Goal: Task Accomplishment & Management: Use online tool/utility

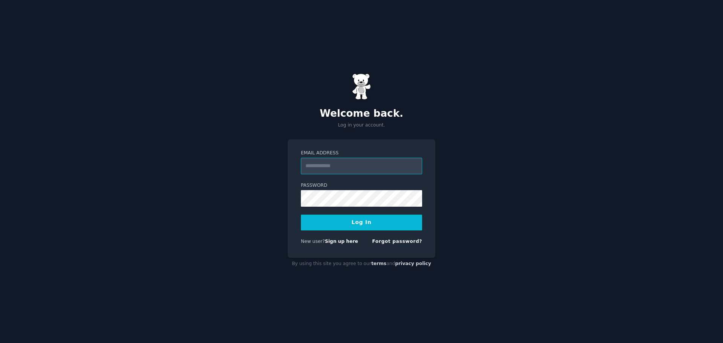
click at [345, 163] on input "Email Address" at bounding box center [361, 166] width 121 height 17
paste input "**********"
type input "**********"
click at [396, 221] on button "Log In" at bounding box center [361, 223] width 121 height 16
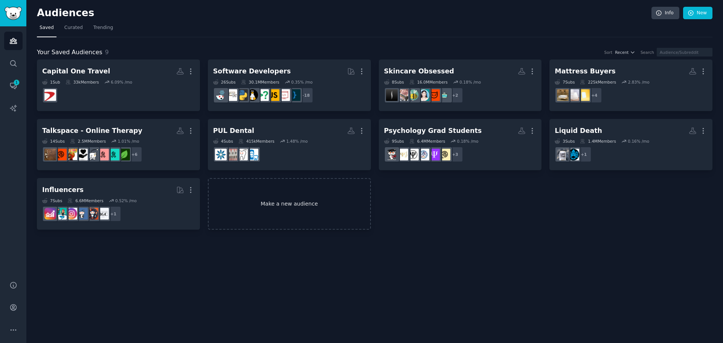
click at [313, 203] on link "Make a new audience" at bounding box center [289, 204] width 163 height 52
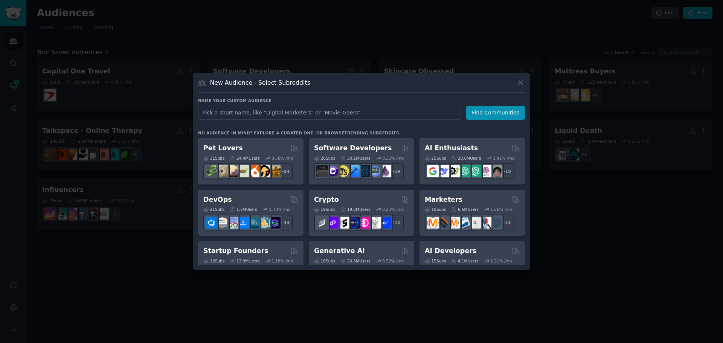
click at [287, 113] on input "text" at bounding box center [329, 113] width 263 height 14
type input "inventory managers"
click at [486, 108] on button "Find Communities" at bounding box center [495, 113] width 59 height 14
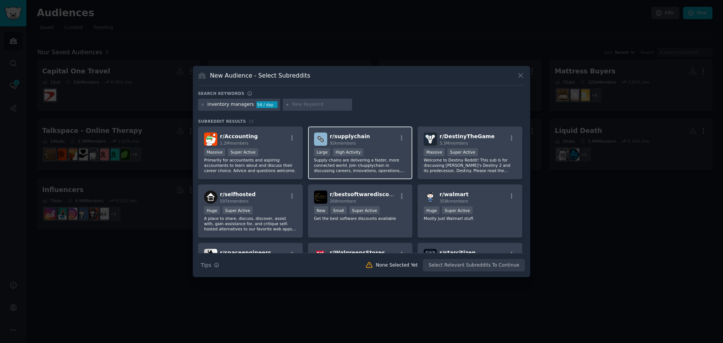
click at [375, 141] on div "r/ supplychain 92k members" at bounding box center [360, 139] width 93 height 13
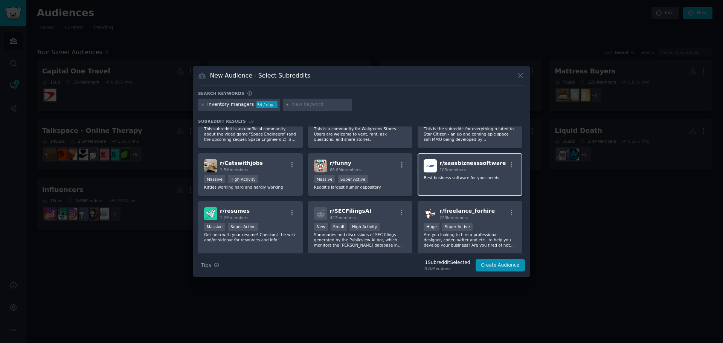
scroll to position [151, 0]
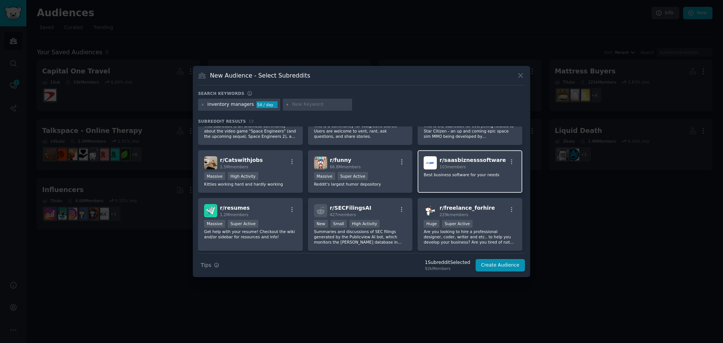
click at [460, 180] on div "r/ saasbiznesssoftware 103 members Best business software for your needs" at bounding box center [470, 171] width 105 height 43
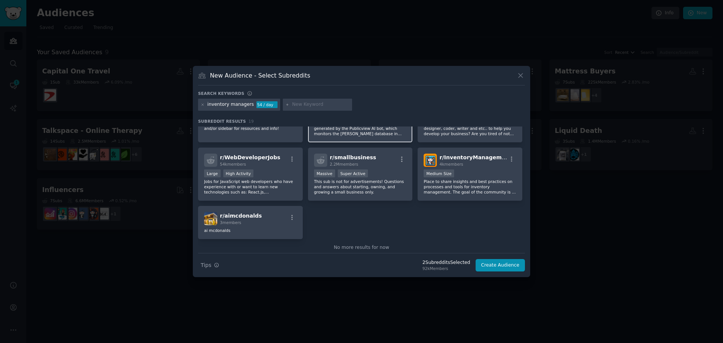
scroll to position [264, 0]
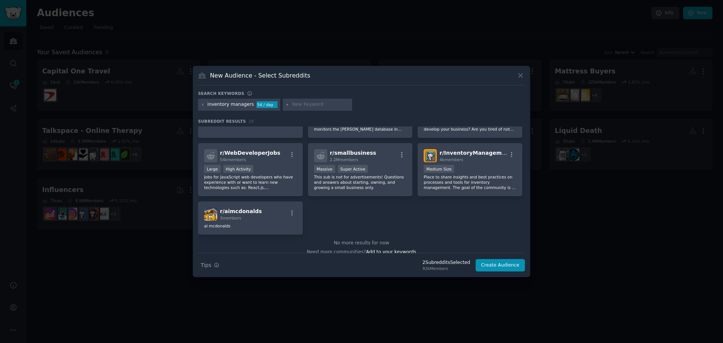
click at [235, 103] on div "inventory managers" at bounding box center [230, 104] width 47 height 7
click at [303, 105] on input "text" at bounding box center [320, 104] width 57 height 7
click at [387, 104] on div "inventory managers 54 / day" at bounding box center [361, 106] width 327 height 15
click at [295, 104] on input "text" at bounding box center [320, 104] width 57 height 7
click at [243, 107] on div "inventory managers" at bounding box center [230, 104] width 47 height 7
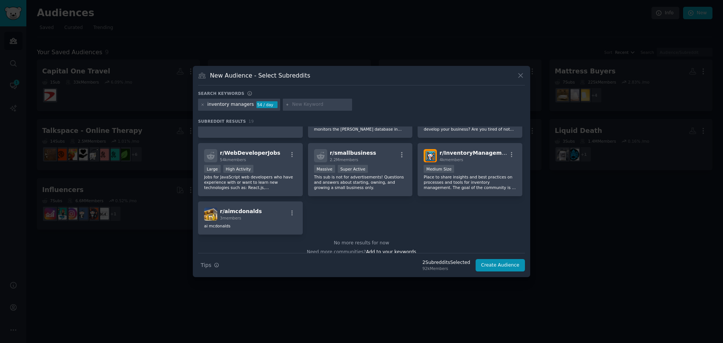
click at [292, 103] on input "text" at bounding box center [320, 104] width 57 height 7
type input "inventory management"
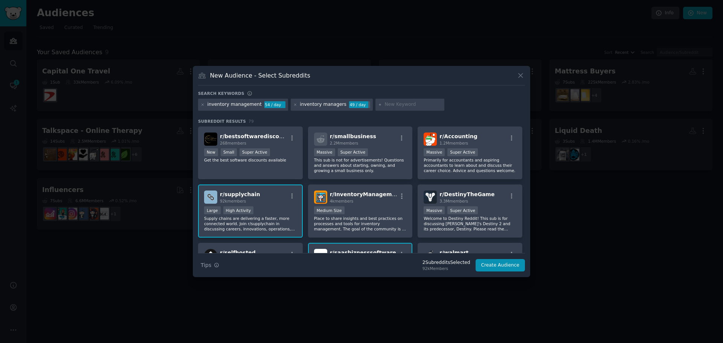
click at [311, 106] on div "inventory management 54 / day inventory managers 49 / day" at bounding box center [361, 106] width 327 height 15
click at [235, 104] on div "inventory management" at bounding box center [234, 104] width 54 height 7
click at [363, 195] on span "r/ InventoryManagement" at bounding box center [366, 194] width 72 height 6
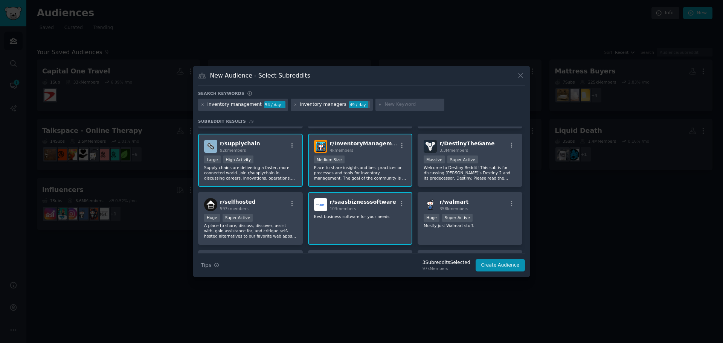
scroll to position [38, 0]
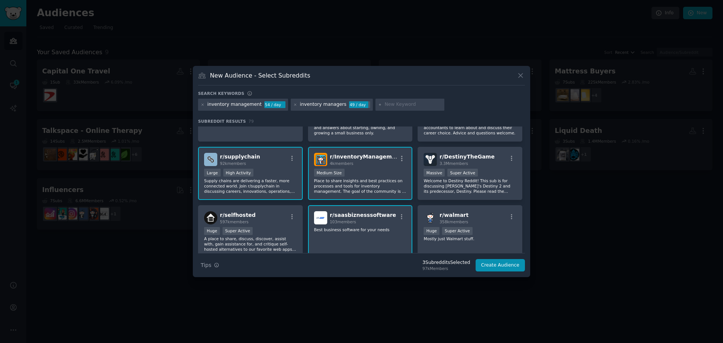
click at [269, 160] on div "r/ supplychain 92k members" at bounding box center [250, 159] width 93 height 13
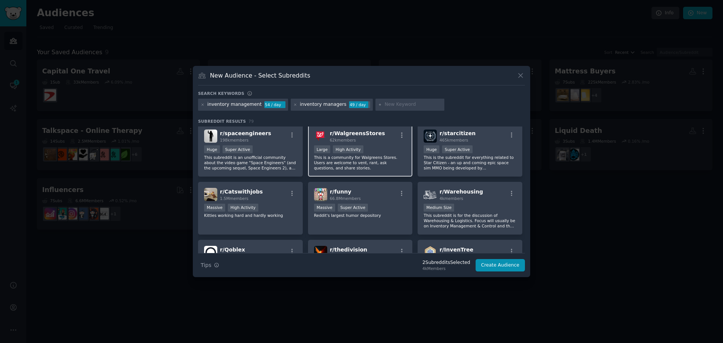
scroll to position [188, 0]
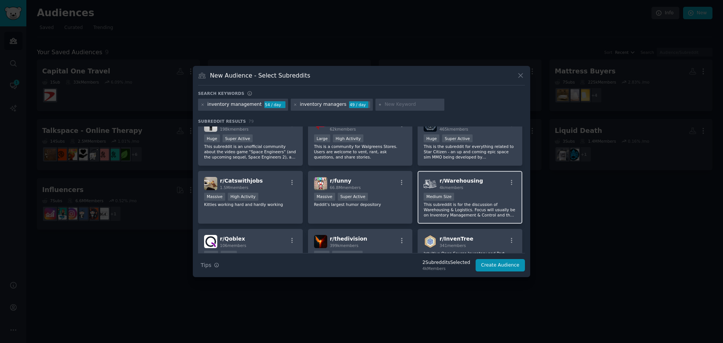
click at [471, 186] on div "4k members" at bounding box center [461, 187] width 44 height 5
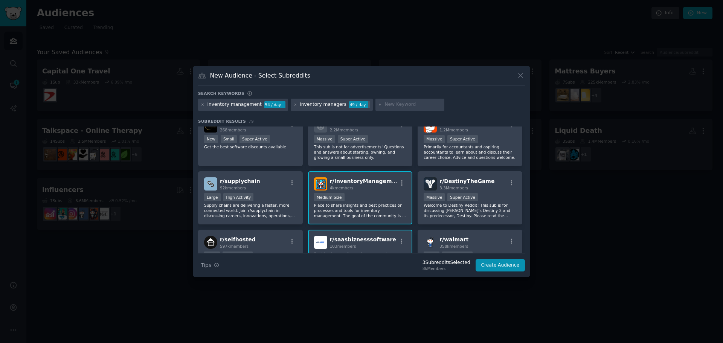
scroll to position [0, 0]
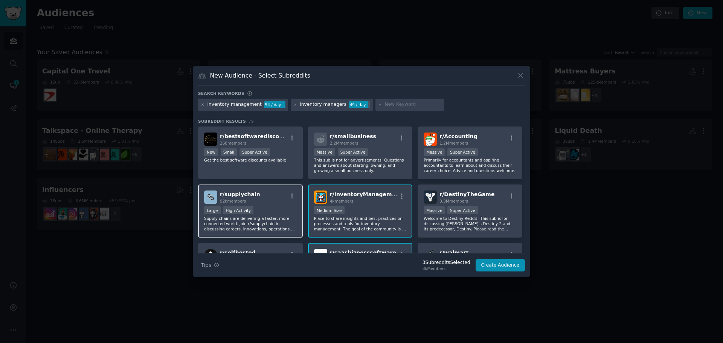
click at [266, 209] on div ">= 80th percentile for submissions / day Large High Activity" at bounding box center [250, 210] width 93 height 9
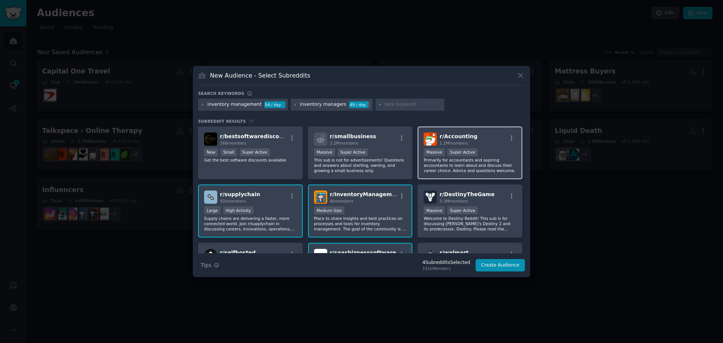
click at [477, 169] on p "Primarily for accountants and aspiring accountants to learn about and discuss t…" at bounding box center [470, 165] width 93 height 16
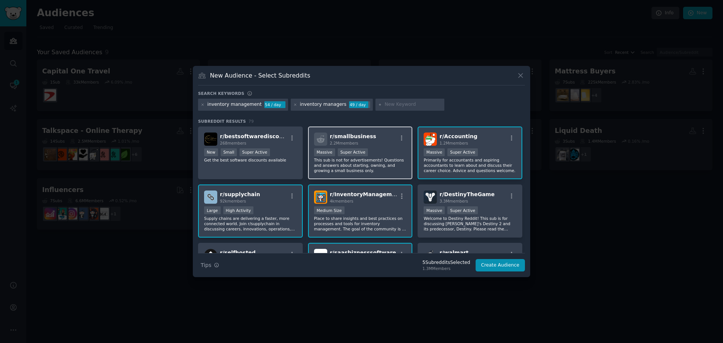
click at [365, 168] on p "This sub is not for advertisements! Questions and answers about starting, ownin…" at bounding box center [360, 165] width 93 height 16
click at [503, 264] on button "Create Audience" at bounding box center [501, 265] width 50 height 13
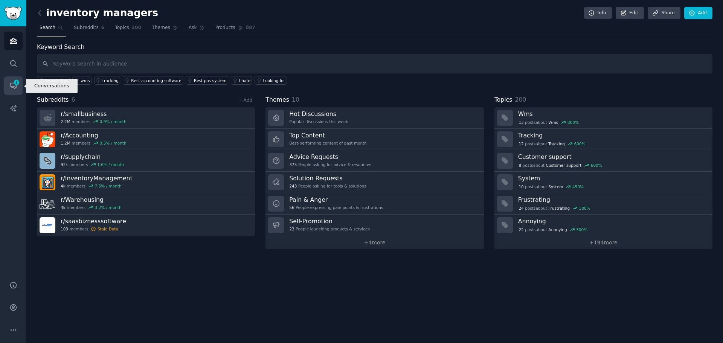
click at [15, 89] on icon "Sidebar" at bounding box center [13, 86] width 6 height 6
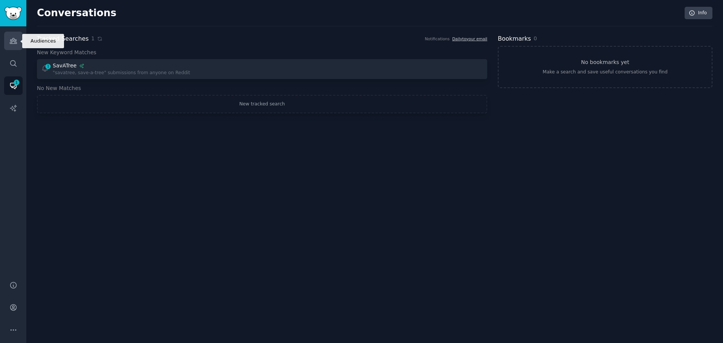
click at [12, 43] on icon "Sidebar" at bounding box center [13, 41] width 8 height 8
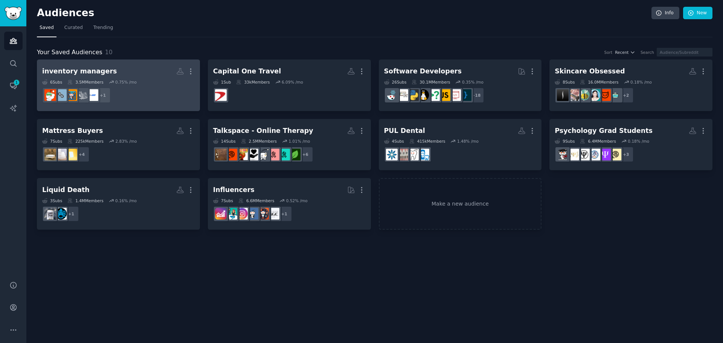
click at [128, 88] on dd "+ 1" at bounding box center [118, 95] width 153 height 21
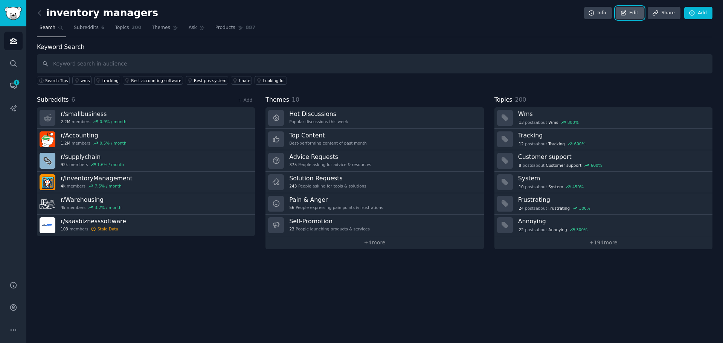
click at [633, 12] on link "Edit" at bounding box center [630, 13] width 28 height 13
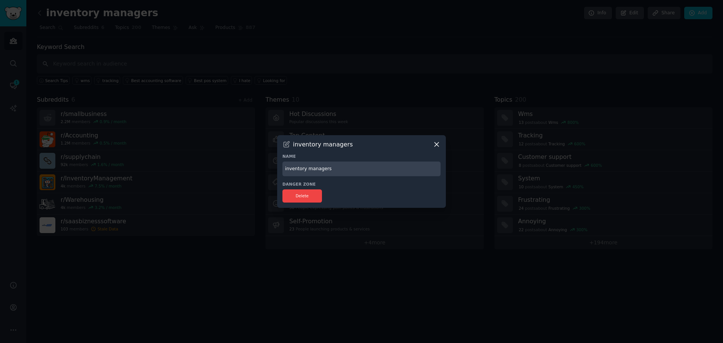
click at [345, 174] on input "inventory managers" at bounding box center [361, 169] width 158 height 15
type input "Inventory Management"
drag, startPoint x: 314, startPoint y: 191, endPoint x: 397, endPoint y: 28, distance: 183.2
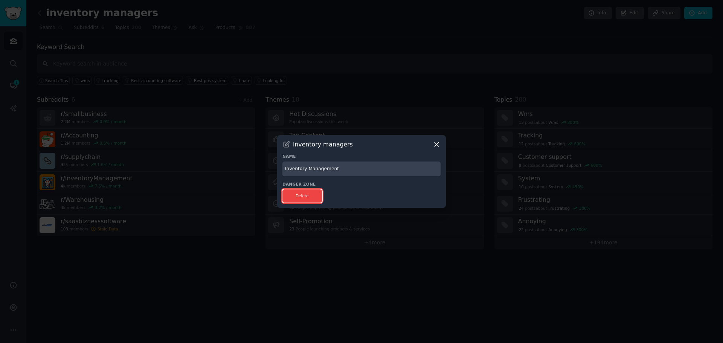
click at [314, 191] on button "Delete" at bounding box center [302, 195] width 40 height 13
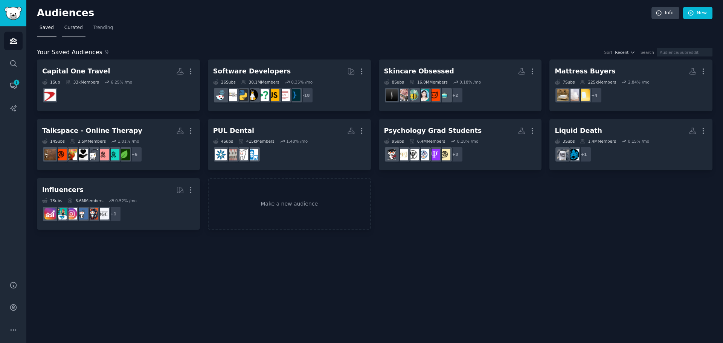
click at [78, 29] on span "Curated" at bounding box center [73, 27] width 18 height 7
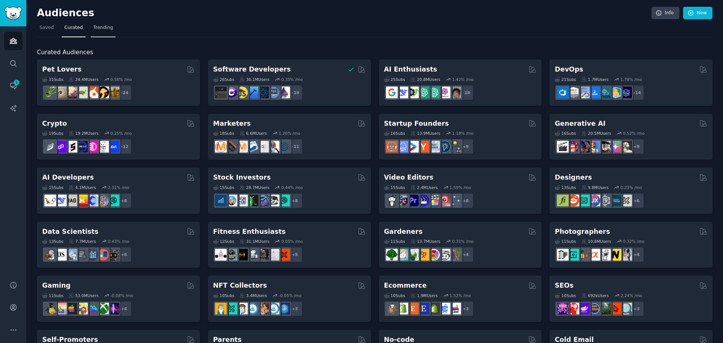
click at [106, 32] on link "Trending" at bounding box center [103, 29] width 25 height 15
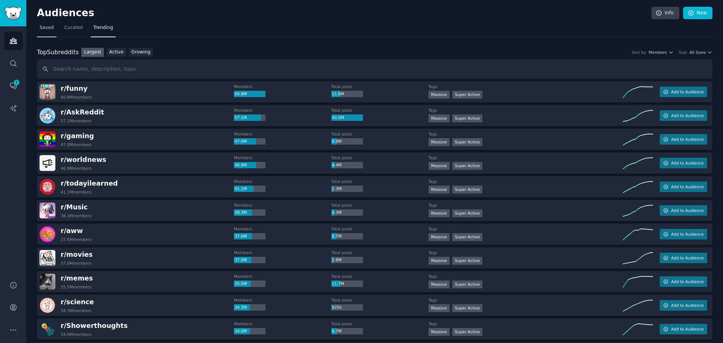
click at [45, 27] on span "Saved" at bounding box center [47, 27] width 14 height 7
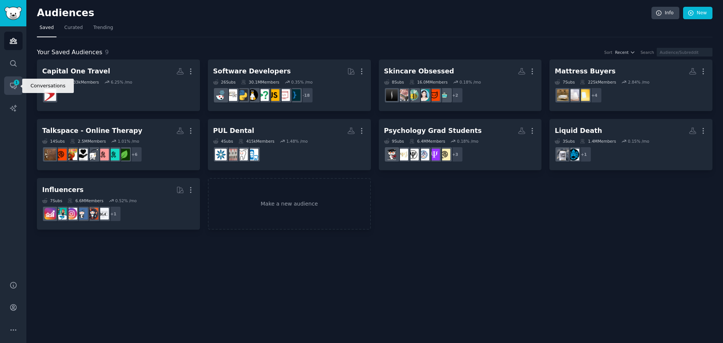
click at [13, 87] on icon "Sidebar" at bounding box center [13, 86] width 6 height 6
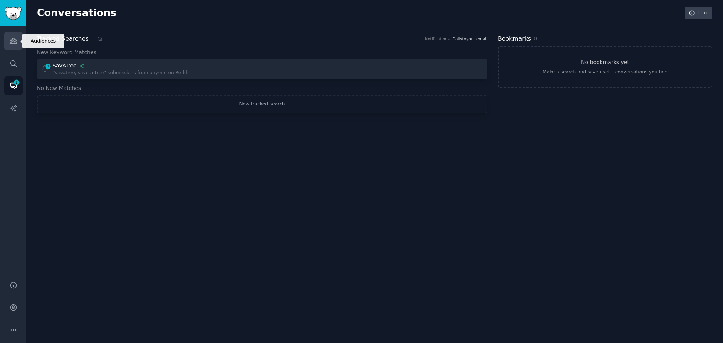
click at [17, 43] on icon "Sidebar" at bounding box center [13, 41] width 8 height 8
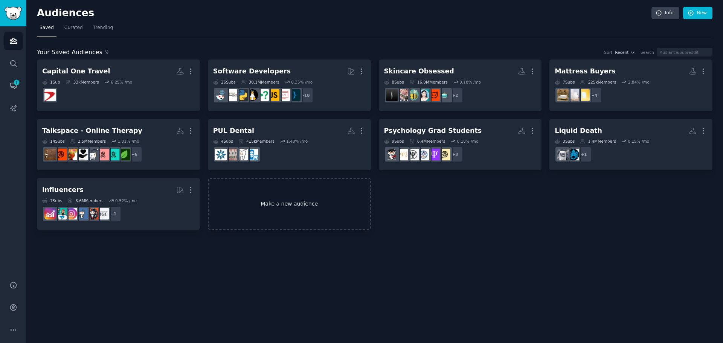
click at [282, 218] on link "Make a new audience" at bounding box center [289, 204] width 163 height 52
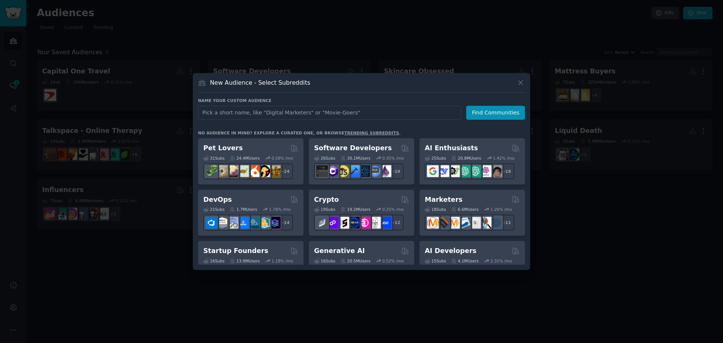
click at [289, 113] on input "text" at bounding box center [329, 113] width 263 height 14
type input "Inventory Managers"
click at [494, 112] on button "Find Communities" at bounding box center [495, 113] width 59 height 14
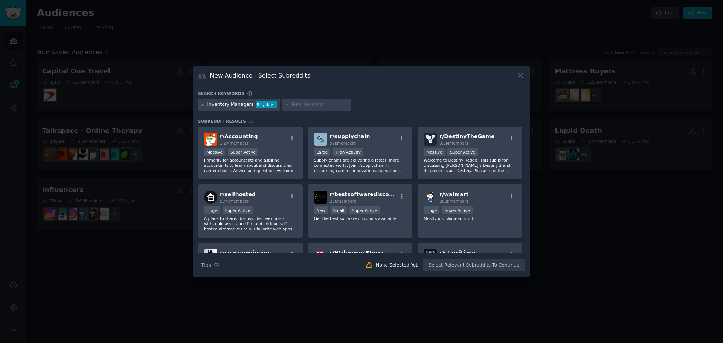
click at [321, 103] on input "text" at bounding box center [319, 104] width 57 height 7
type input "inventory management"
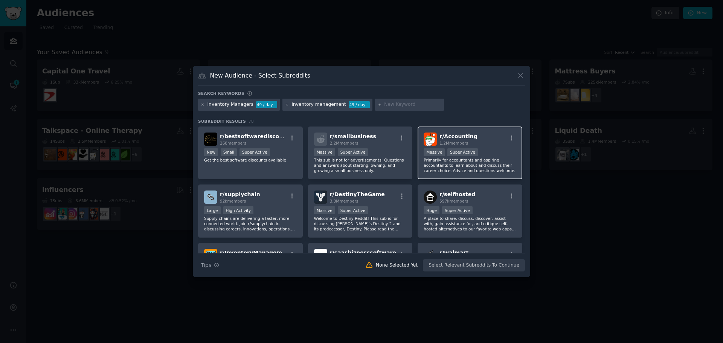
click at [462, 168] on p "Primarily for accountants and aspiring accountants to learn about and discuss t…" at bounding box center [470, 165] width 93 height 16
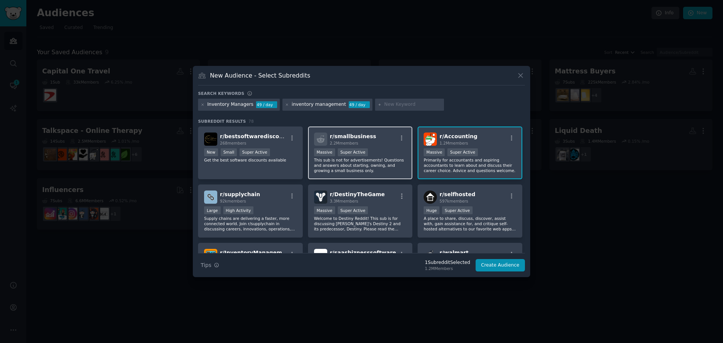
click at [389, 168] on p "This sub is not for advertisements! Questions and answers about starting, ownin…" at bounding box center [360, 165] width 93 height 16
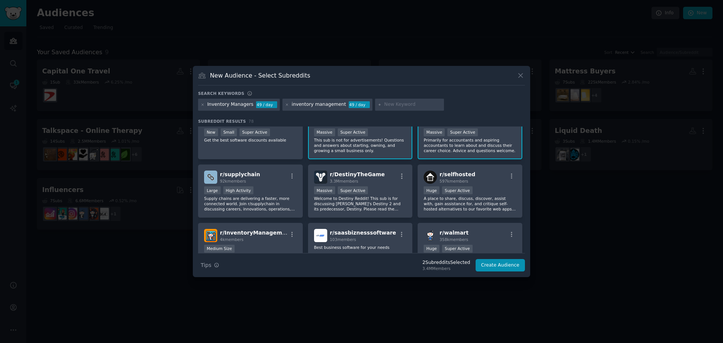
scroll to position [38, 0]
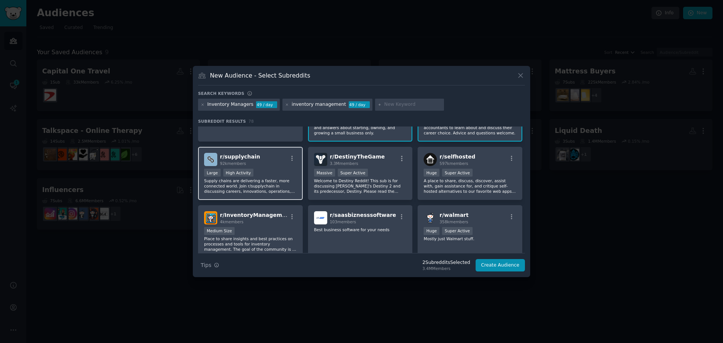
click at [277, 178] on p "Supply chains are delivering a faster, more connected world. Join r/supplychain…" at bounding box center [250, 186] width 93 height 16
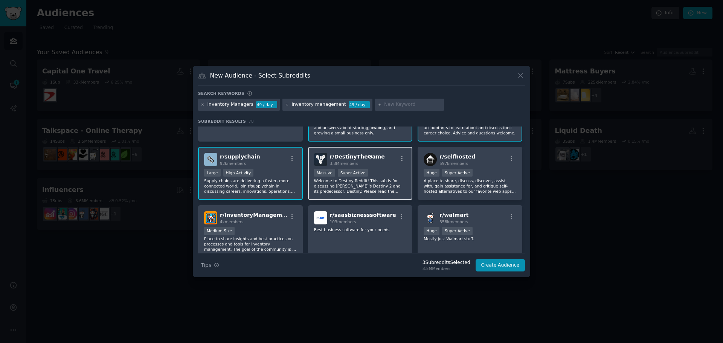
scroll to position [75, 0]
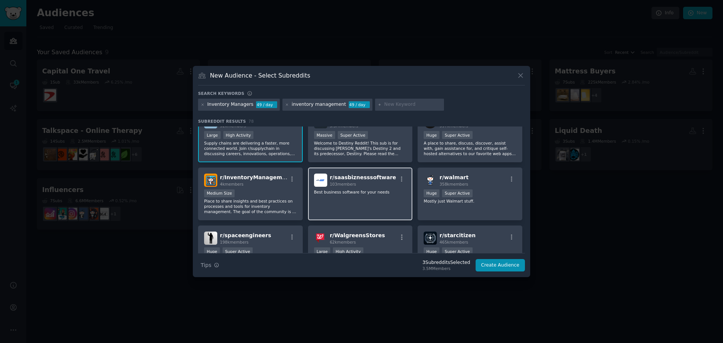
drag, startPoint x: 353, startPoint y: 203, endPoint x: 340, endPoint y: 202, distance: 12.9
click at [353, 203] on div "r/ saasbiznesssoftware 103 members Best business software for your needs" at bounding box center [360, 194] width 105 height 53
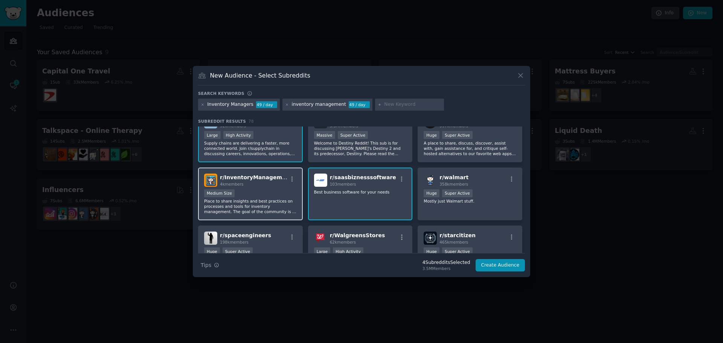
click at [252, 191] on div "Medium Size" at bounding box center [250, 193] width 93 height 9
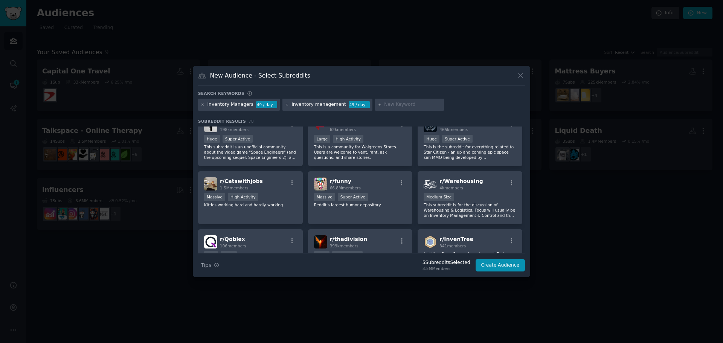
scroll to position [188, 0]
click at [467, 206] on p "This subreddit is for the discussion of Warehousing & Logistics. Focus will usu…" at bounding box center [470, 210] width 93 height 16
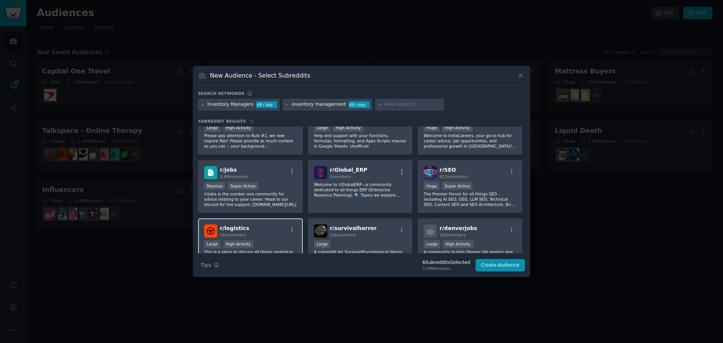
scroll to position [866, 0]
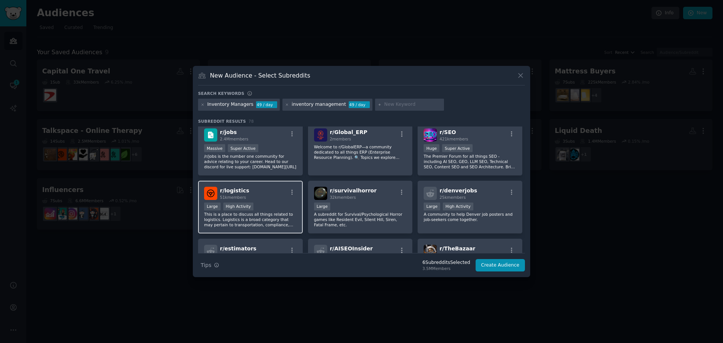
click at [263, 191] on div "r/ logistics 51k members" at bounding box center [250, 193] width 93 height 13
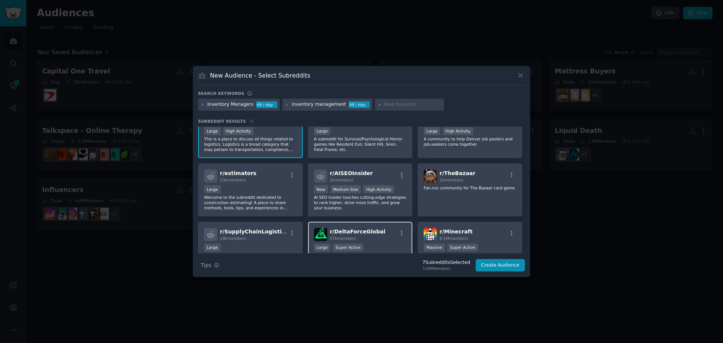
scroll to position [979, 0]
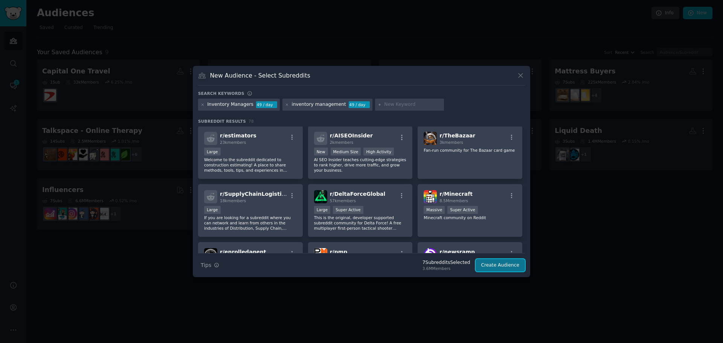
click at [500, 267] on button "Create Audience" at bounding box center [501, 265] width 50 height 13
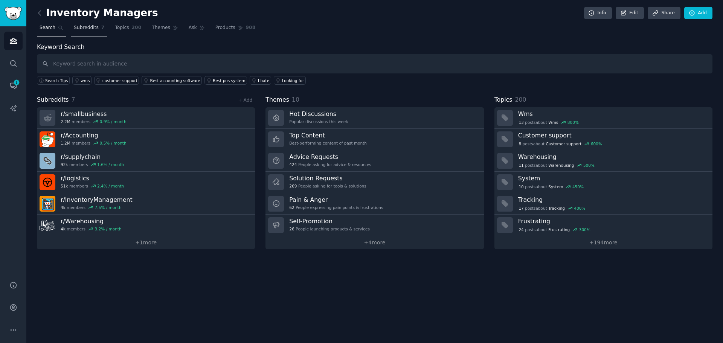
click at [86, 29] on span "Subreddits" at bounding box center [86, 27] width 25 height 7
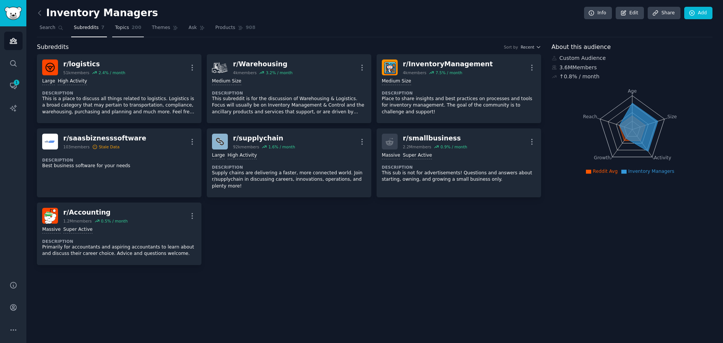
click at [125, 26] on link "Topics 200" at bounding box center [128, 29] width 32 height 15
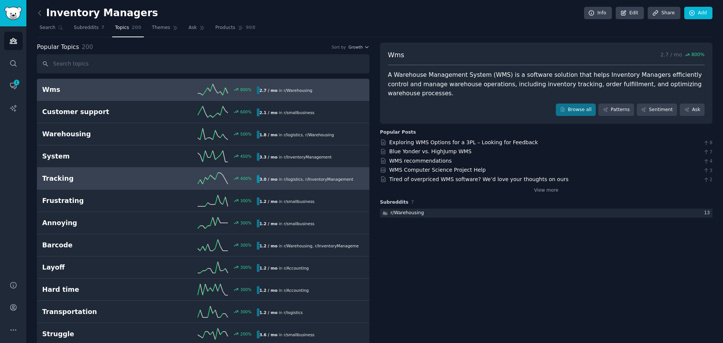
click at [145, 183] on h2 "Tracking" at bounding box center [95, 178] width 107 height 9
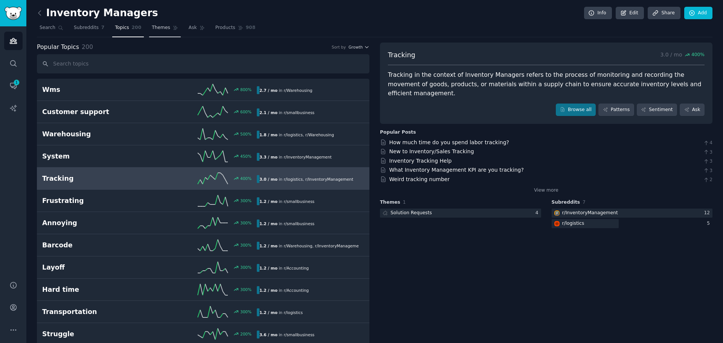
click at [151, 22] on link "Themes" at bounding box center [165, 29] width 32 height 15
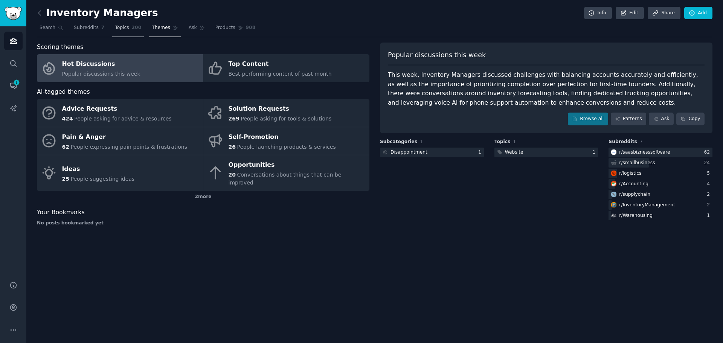
click at [118, 32] on link "Topics 200" at bounding box center [128, 29] width 32 height 15
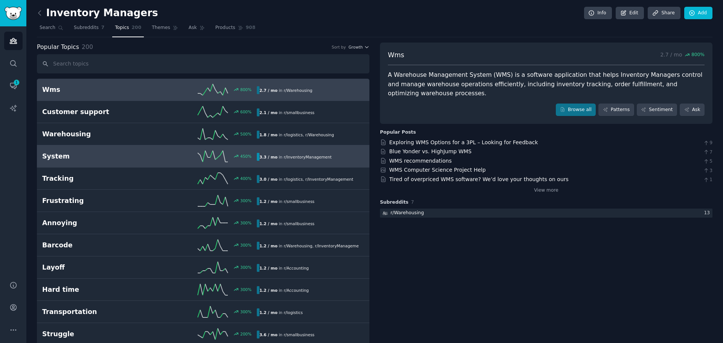
click at [127, 156] on h2 "System" at bounding box center [95, 156] width 107 height 9
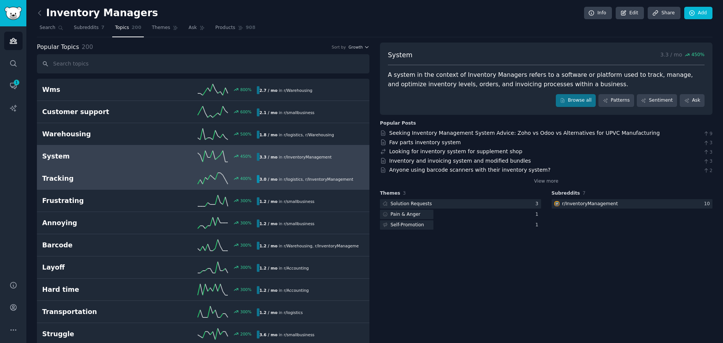
click at [138, 181] on h2 "Tracking" at bounding box center [95, 178] width 107 height 9
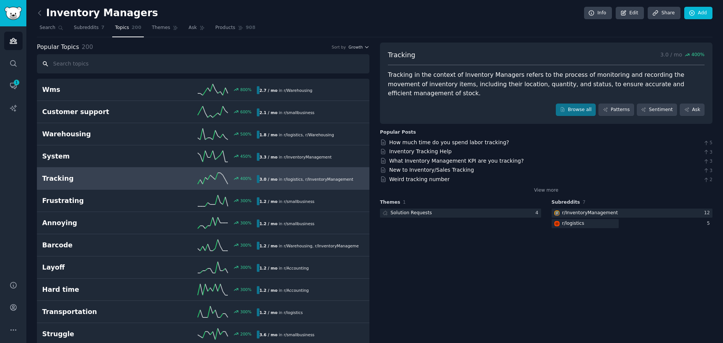
click at [290, 67] on input "text" at bounding box center [203, 63] width 333 height 19
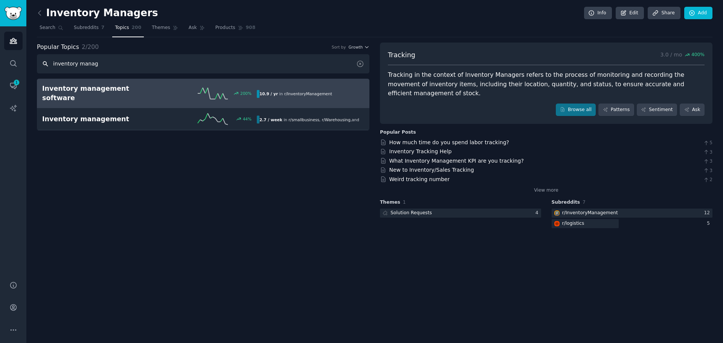
type input "inventory manag"
click at [293, 92] on span "r/ InventoryManagement" at bounding box center [308, 94] width 48 height 5
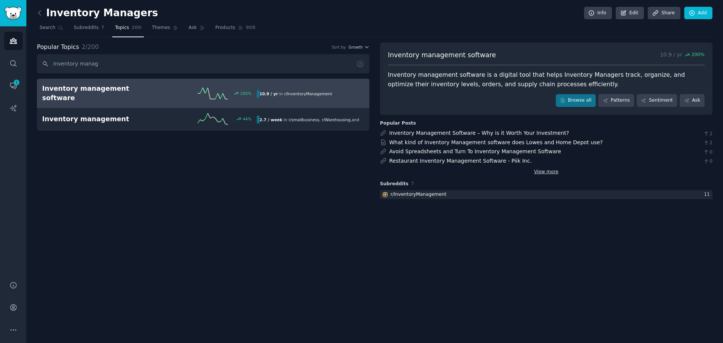
click at [546, 172] on link "View more" at bounding box center [546, 172] width 24 height 7
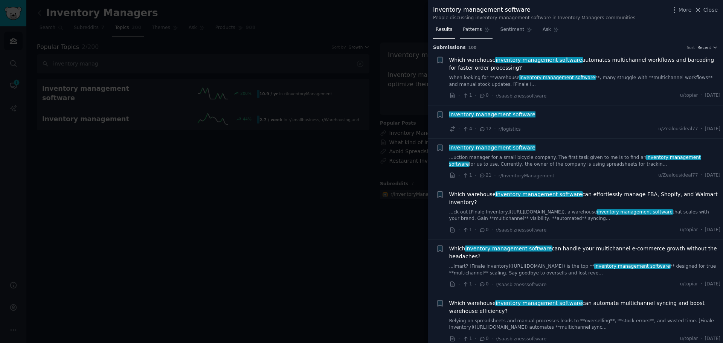
click at [475, 29] on span "Patterns" at bounding box center [472, 29] width 19 height 7
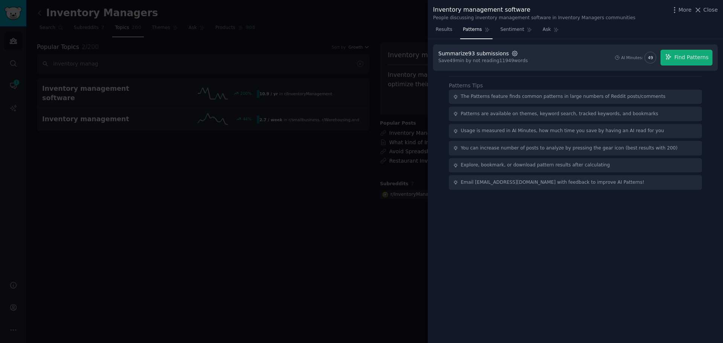
click at [511, 54] on icon "button" at bounding box center [514, 53] width 7 height 7
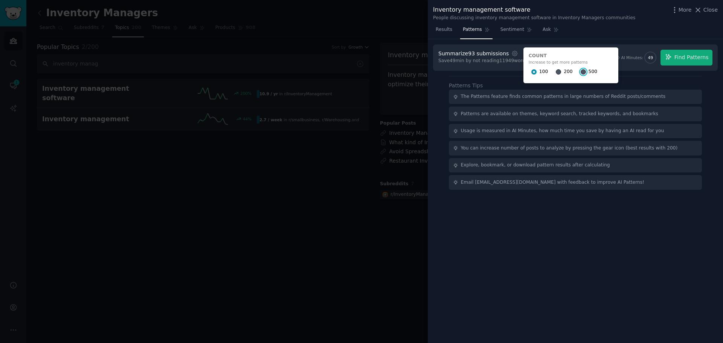
click at [581, 72] on input "500" at bounding box center [583, 71] width 5 height 5
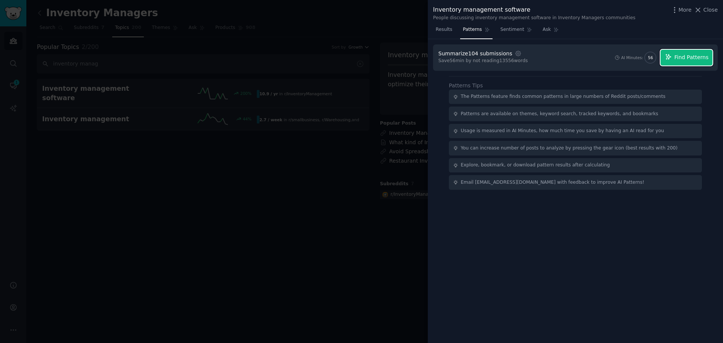
click at [679, 59] on span "Find Patterns" at bounding box center [691, 57] width 34 height 8
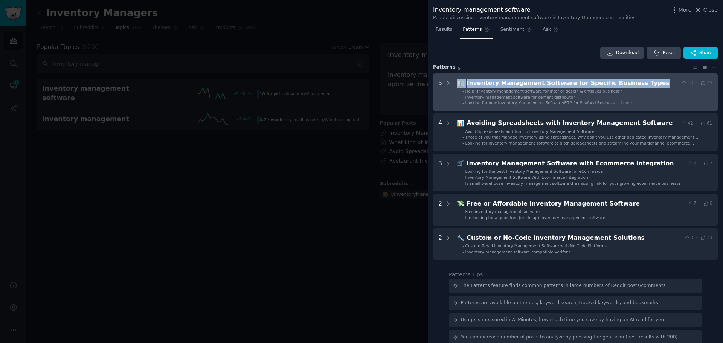
drag, startPoint x: 453, startPoint y: 85, endPoint x: 629, endPoint y: 85, distance: 175.5
click at [632, 86] on Types "5 🏢 Inventory Management Software for Specific Business Types 13 · 35 - Help! I…" at bounding box center [575, 92] width 285 height 38
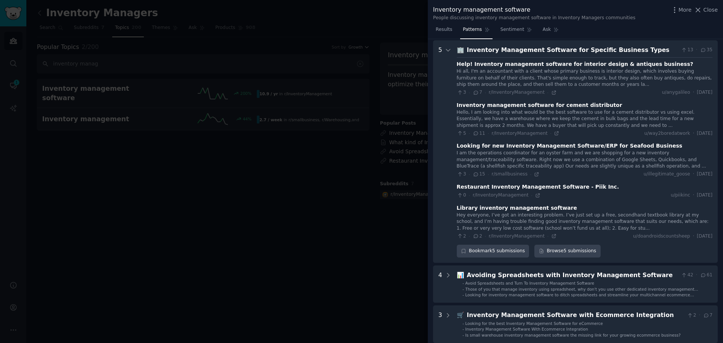
scroll to position [34, 0]
drag, startPoint x: 619, startPoint y: 82, endPoint x: 524, endPoint y: 52, distance: 99.3
click at [524, 52] on div "Inventory Management Software for Specific Business Types" at bounding box center [572, 48] width 211 height 9
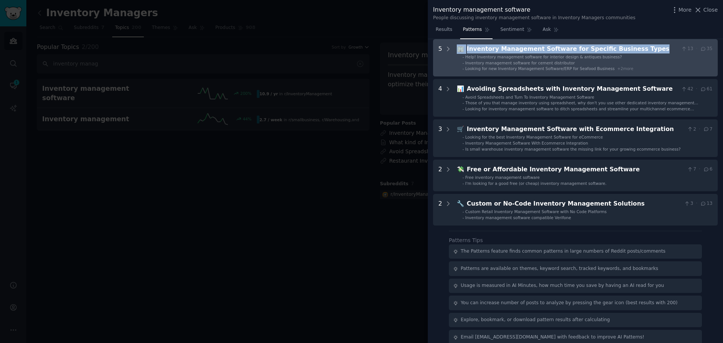
drag, startPoint x: 458, startPoint y: 49, endPoint x: 631, endPoint y: 49, distance: 172.5
click at [631, 49] on div "🏢 Inventory Management Software for Specific Business Types 13 · 35" at bounding box center [585, 48] width 256 height 9
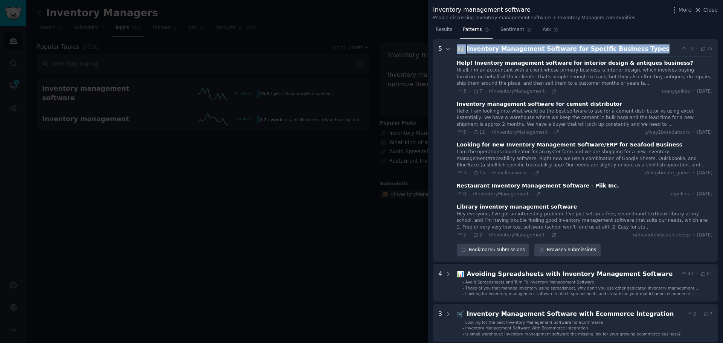
copy div "🏢 Inventory Management Software for Specific Business Types"
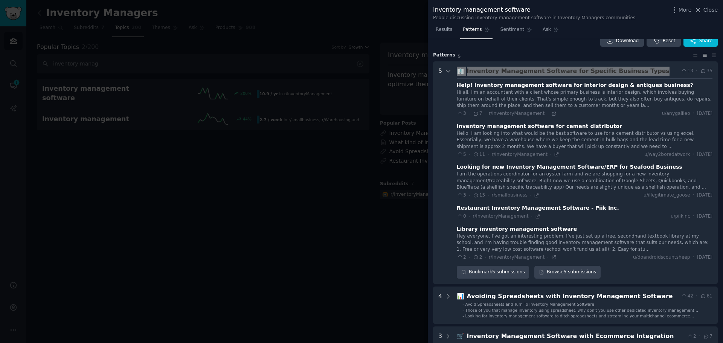
scroll to position [0, 0]
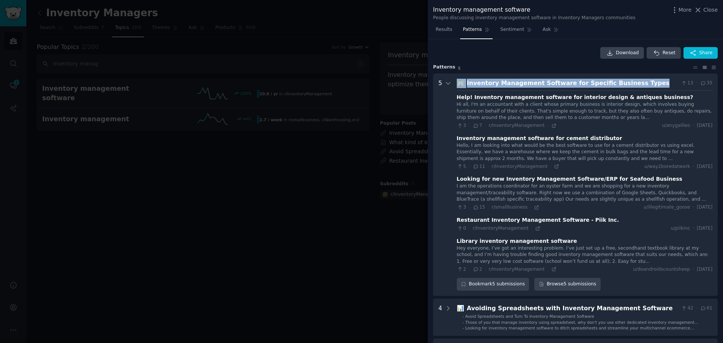
click at [647, 76] on Types "5 🏢 Inventory Management Software for Specific Business Types 13 · 35 Help! Inv…" at bounding box center [575, 184] width 285 height 223
click at [450, 81] on icon at bounding box center [448, 83] width 7 height 7
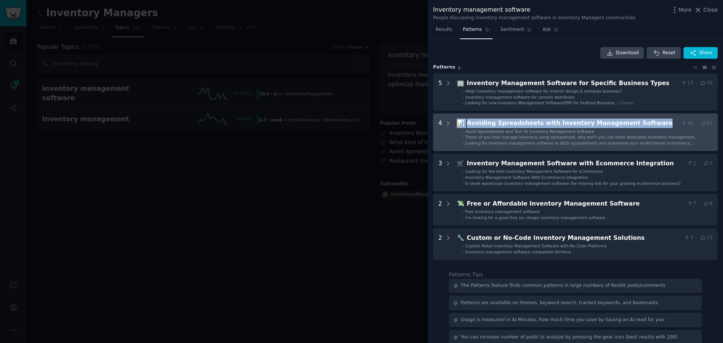
drag, startPoint x: 647, startPoint y: 122, endPoint x: 468, endPoint y: 121, distance: 179.2
click at [453, 122] on Software "4 📊 Avoiding Spreadsheets with Inventory Management Software 42 · 61 - Avoid Sp…" at bounding box center [575, 132] width 285 height 38
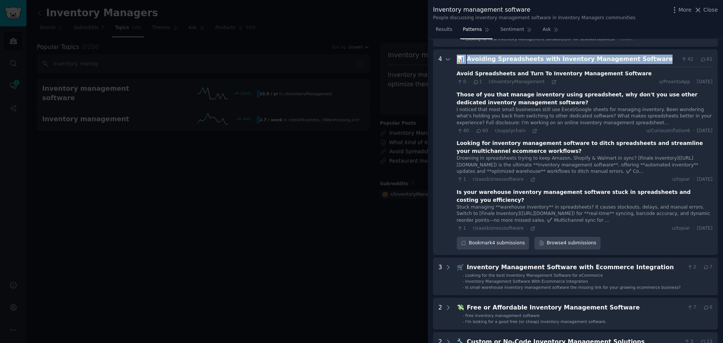
scroll to position [75, 0]
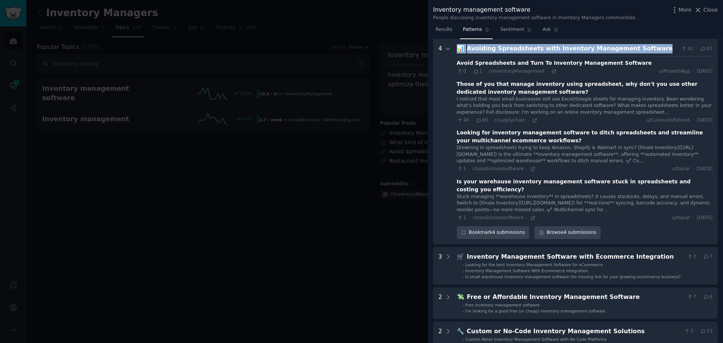
copy div "📊 Avoiding Spreadsheets with Inventory Management Software"
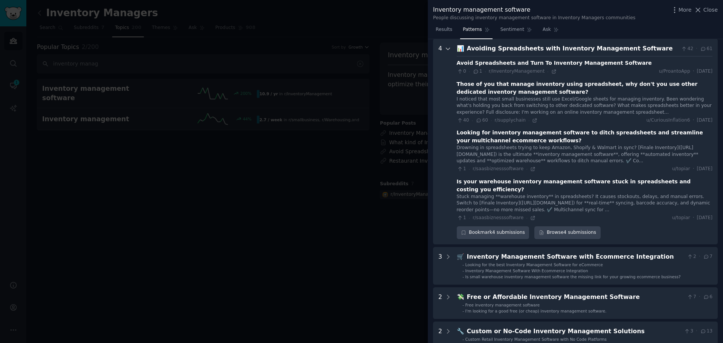
click at [449, 54] on div at bounding box center [448, 141] width 7 height 195
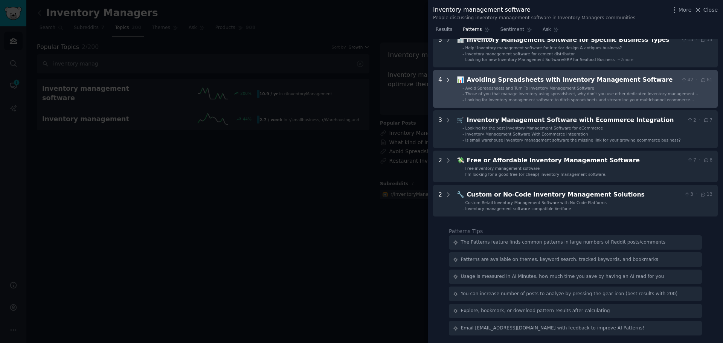
scroll to position [43, 0]
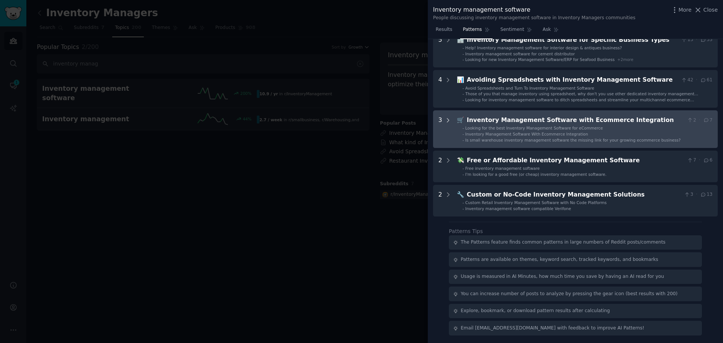
click at [448, 121] on icon at bounding box center [448, 120] width 7 height 7
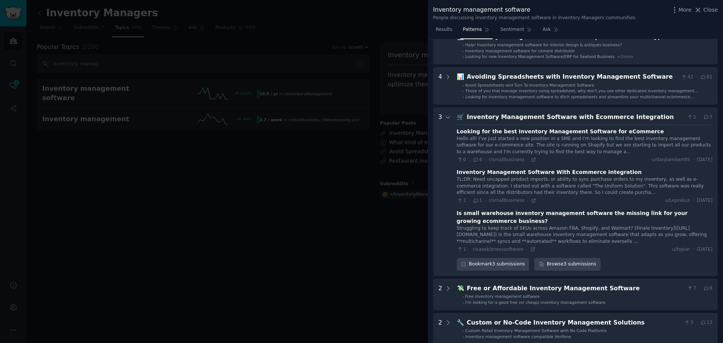
scroll to position [40, 0]
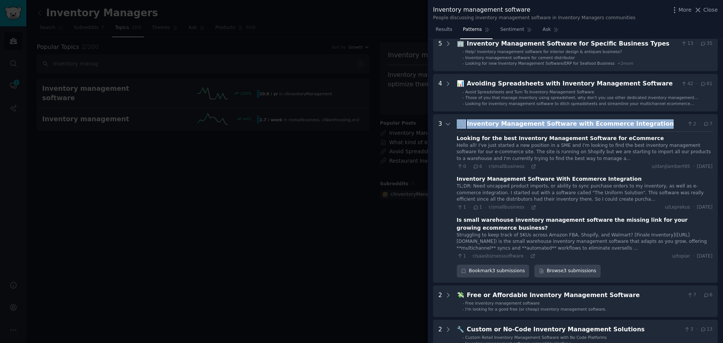
drag, startPoint x: 455, startPoint y: 124, endPoint x: 643, endPoint y: 126, distance: 188.3
click at [643, 126] on Integration "3 🛒 Inventory Management Software with Ecommerce Integration 2 · 7 Looking for …" at bounding box center [575, 198] width 285 height 169
copy div "🛒 Inventory Management Software with Ecommerce Integration"
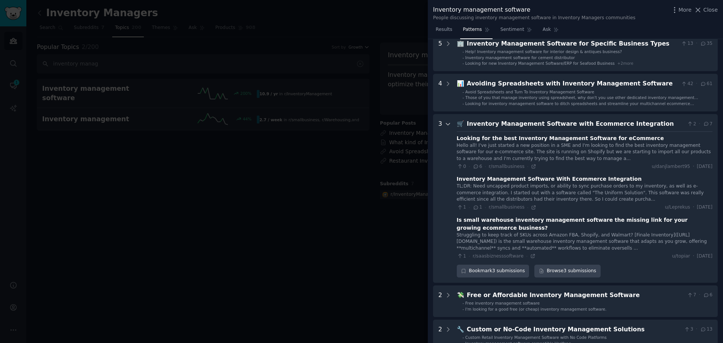
click at [450, 120] on div at bounding box center [448, 198] width 7 height 158
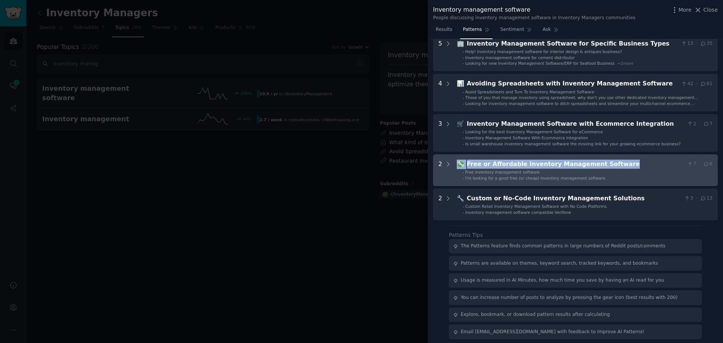
drag, startPoint x: 457, startPoint y: 165, endPoint x: 610, endPoint y: 166, distance: 153.3
click at [610, 166] on div "💸 Free or Affordable Inventory Management Software 7 · 6" at bounding box center [585, 164] width 256 height 9
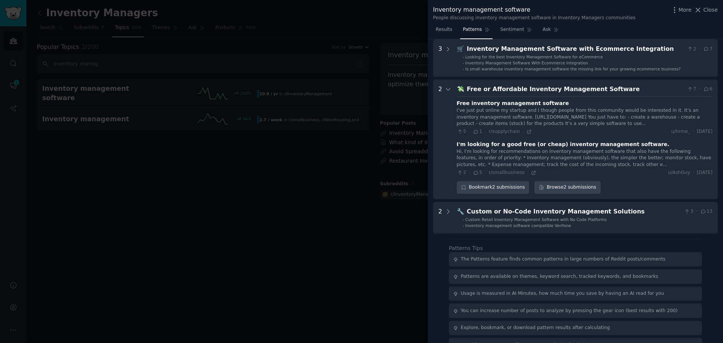
scroll to position [131, 0]
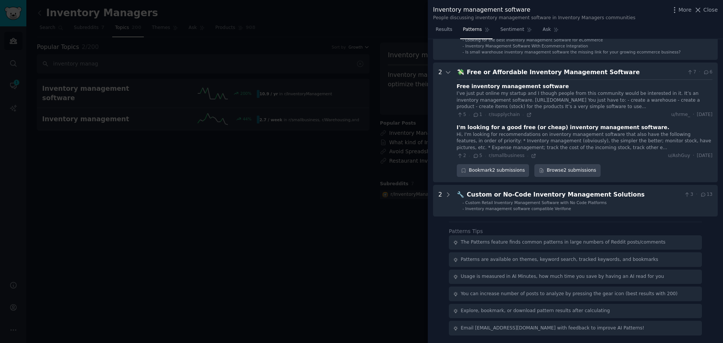
drag, startPoint x: 592, startPoint y: 164, endPoint x: 463, endPoint y: 73, distance: 157.9
click at [462, 73] on span "💸" at bounding box center [461, 72] width 8 height 7
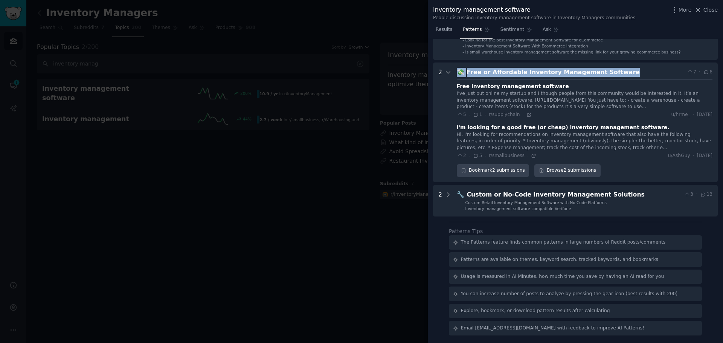
drag, startPoint x: 456, startPoint y: 72, endPoint x: 609, endPoint y: 72, distance: 152.9
click at [609, 72] on div "💸 Free or Affordable Inventory Management Software 7 · 6" at bounding box center [585, 72] width 256 height 9
copy div "💸 Free or Affordable Inventory Management Software"
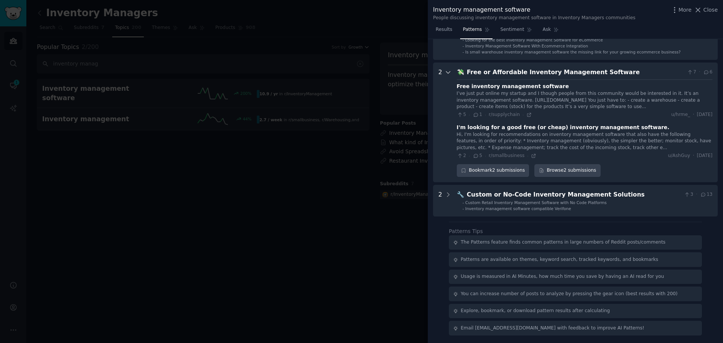
drag, startPoint x: 441, startPoint y: 70, endPoint x: 445, endPoint y: 70, distance: 4.5
click at [441, 70] on div "2" at bounding box center [440, 122] width 4 height 109
click at [448, 70] on icon at bounding box center [448, 72] width 7 height 7
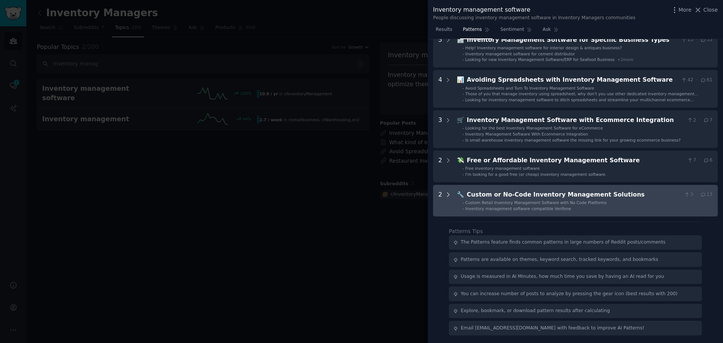
click at [448, 195] on icon at bounding box center [448, 194] width 7 height 7
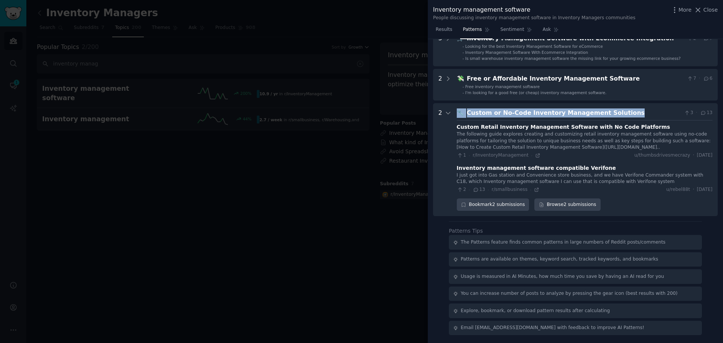
drag, startPoint x: 458, startPoint y: 114, endPoint x: 620, endPoint y: 109, distance: 162.4
click at [620, 109] on div "🔧 Custom or No-Code Inventory Management Solutions 3 · 13" at bounding box center [585, 112] width 256 height 9
copy div "🔧 Custom or No-Code Inventory Management Solutions"
click at [448, 114] on icon at bounding box center [448, 113] width 7 height 7
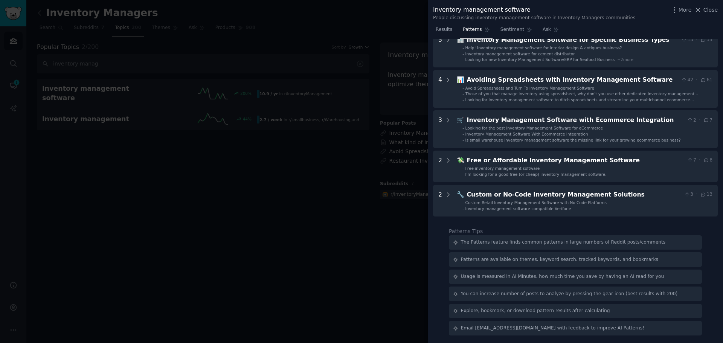
click at [534, 230] on div "Patterns Tips The Patterns feature finds common patterns in large numbers of Re…" at bounding box center [575, 281] width 253 height 108
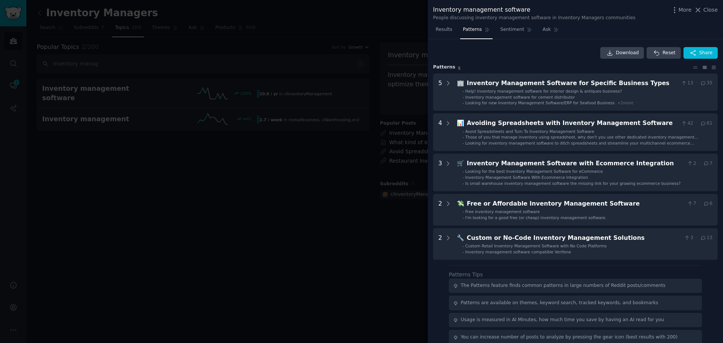
click at [359, 245] on div at bounding box center [361, 171] width 723 height 343
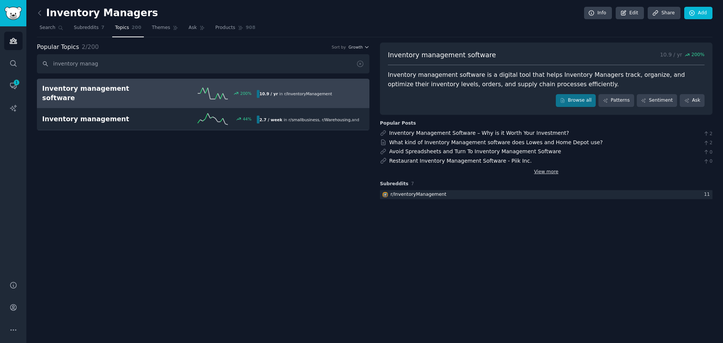
click at [545, 173] on link "View more" at bounding box center [546, 172] width 24 height 7
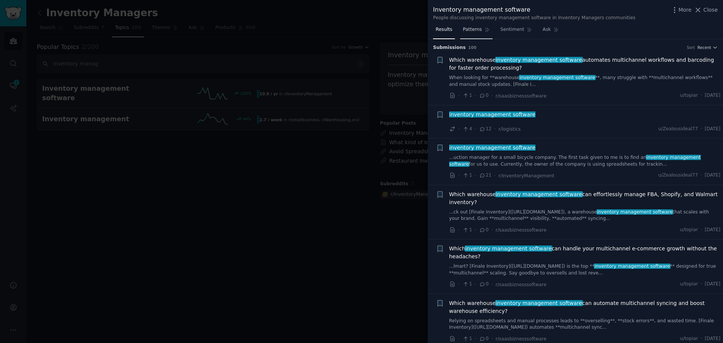
click at [472, 32] on span "Patterns" at bounding box center [472, 29] width 19 height 7
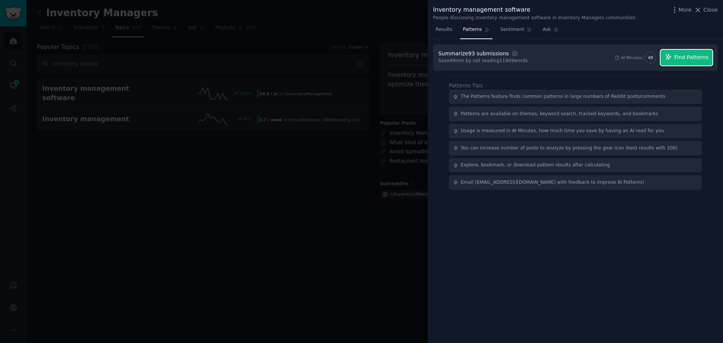
click at [671, 59] on icon "button" at bounding box center [668, 56] width 5 height 5
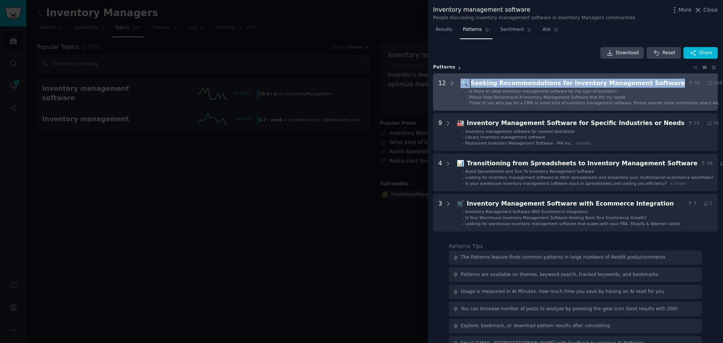
drag, startPoint x: 459, startPoint y: 83, endPoint x: 642, endPoint y: 83, distance: 182.6
click at [642, 83] on div "🔍 Seeking Recommendations for Inventory Management Software 60 · 258" at bounding box center [592, 83] width 262 height 9
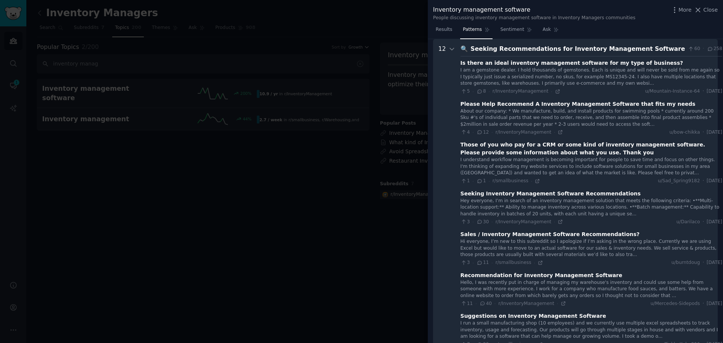
drag, startPoint x: 629, startPoint y: 82, endPoint x: 521, endPoint y: 49, distance: 112.9
click at [521, 49] on div "Seeking Recommendations for Inventory Management Software" at bounding box center [578, 48] width 215 height 9
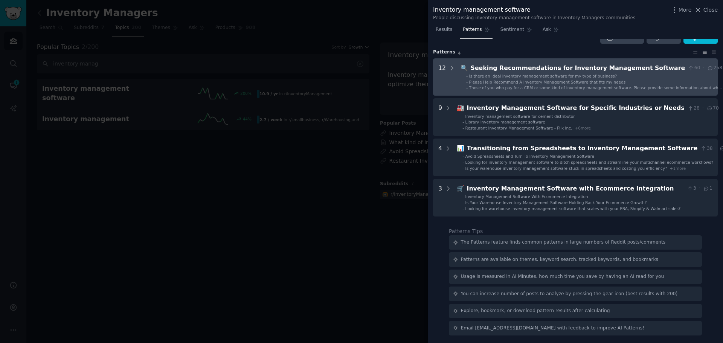
scroll to position [15, 0]
drag, startPoint x: 460, startPoint y: 70, endPoint x: 644, endPoint y: 67, distance: 183.8
click at [644, 67] on div "🔍 Seeking Recommendations for Inventory Management Software 60 · 258" at bounding box center [592, 68] width 262 height 9
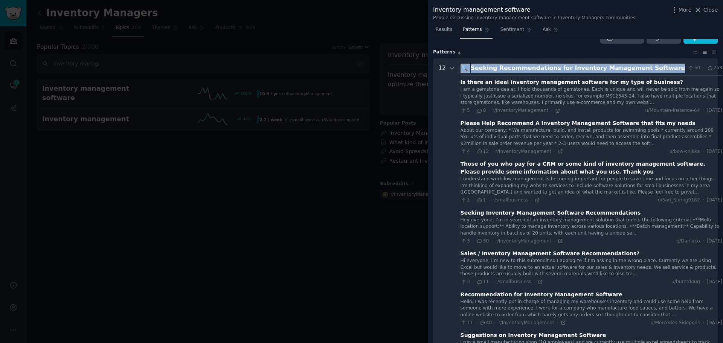
scroll to position [34, 0]
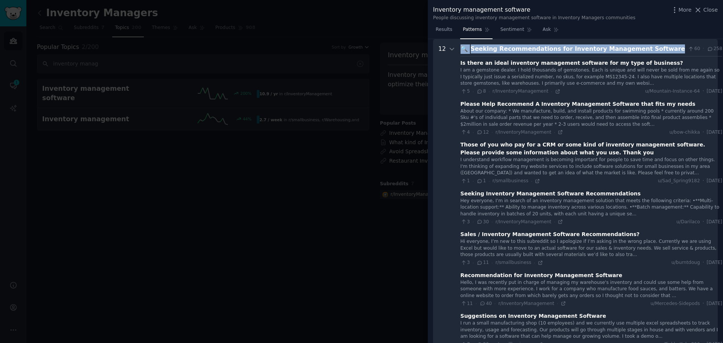
copy div "🔍 Seeking Recommendations for Inventory Management Software"
click at [714, 13] on span "Close" at bounding box center [710, 10] width 14 height 8
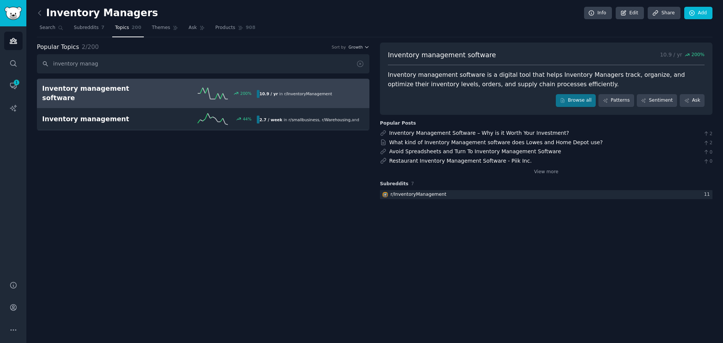
click at [277, 217] on div "Inventory Managers Info Edit Share Add Search Subreddits 7 Topics 200 Themes As…" at bounding box center [374, 171] width 697 height 343
click at [152, 31] on span "Themes" at bounding box center [161, 27] width 18 height 7
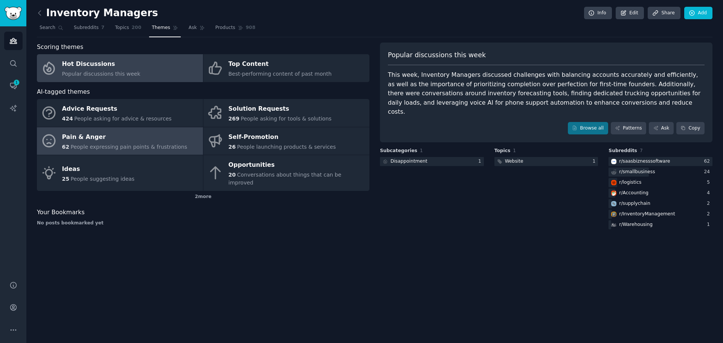
click at [148, 142] on div "Pain & Anger" at bounding box center [124, 137] width 125 height 12
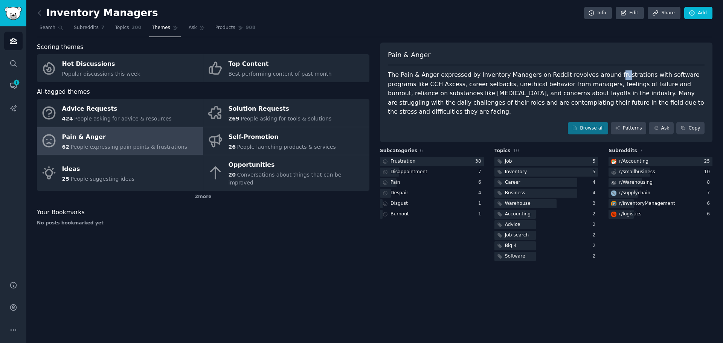
drag, startPoint x: 596, startPoint y: 76, endPoint x: 603, endPoint y: 76, distance: 6.8
click at [603, 76] on div "The Pain & Anger expressed by Inventory Managers on Reddit revolves around frus…" at bounding box center [546, 93] width 317 height 46
drag, startPoint x: 596, startPoint y: 76, endPoint x: 699, endPoint y: 73, distance: 103.6
click at [699, 73] on div "The Pain & Anger expressed by Inventory Managers on Reddit revolves around frus…" at bounding box center [546, 93] width 317 height 46
click at [656, 76] on div "The Pain & Anger expressed by Inventory Managers on Reddit revolves around frus…" at bounding box center [546, 93] width 317 height 46
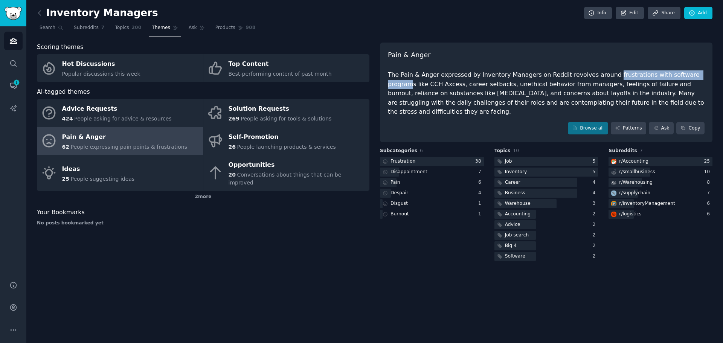
drag, startPoint x: 596, startPoint y: 75, endPoint x: 687, endPoint y: 74, distance: 91.5
click at [687, 74] on div "The Pain & Anger expressed by Inventory Managers on Reddit revolves around frus…" at bounding box center [546, 93] width 317 height 46
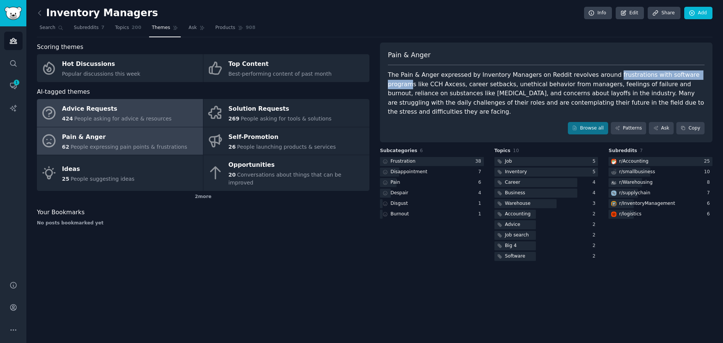
click at [160, 108] on link "Advice Requests 424 People asking for advice & resources" at bounding box center [120, 113] width 166 height 28
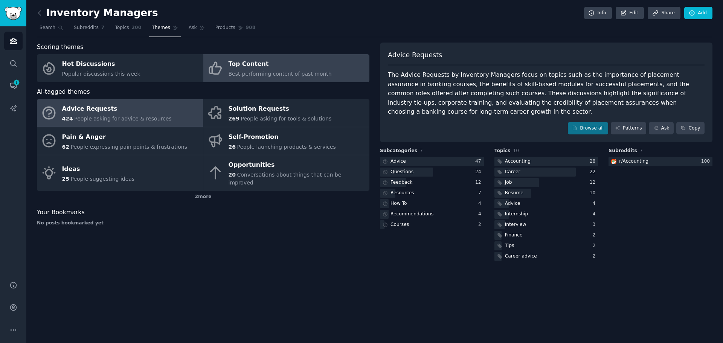
click at [247, 72] on span "Best-performing content of past month" at bounding box center [280, 74] width 103 height 6
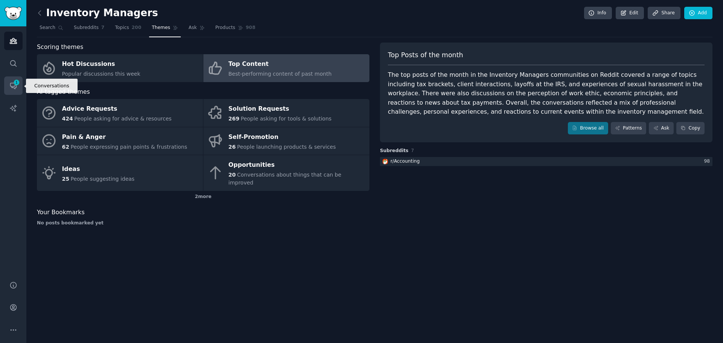
click at [15, 85] on icon "Sidebar" at bounding box center [16, 82] width 7 height 7
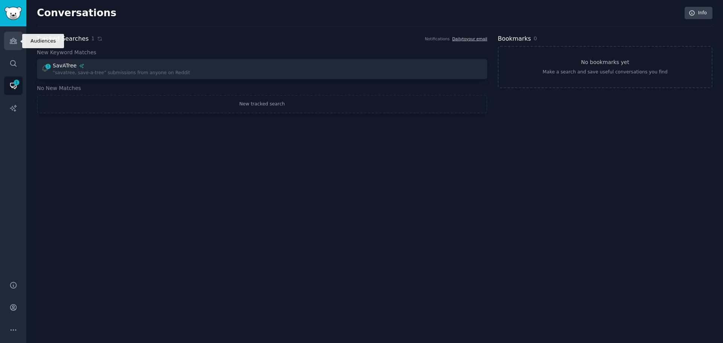
click at [15, 43] on icon "Sidebar" at bounding box center [13, 41] width 8 height 8
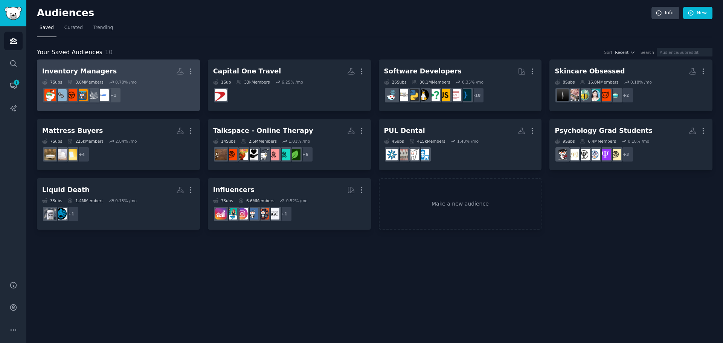
click at [133, 90] on dd "+ 1" at bounding box center [118, 95] width 153 height 21
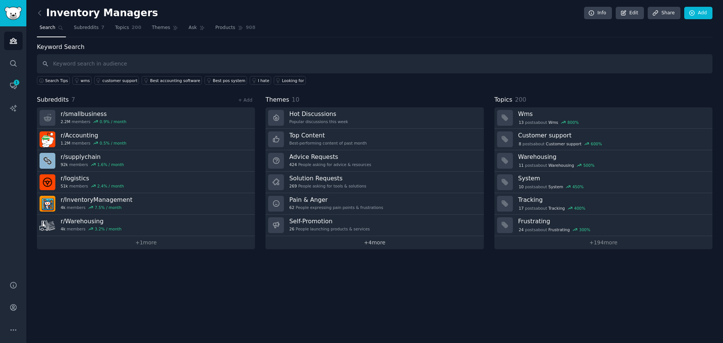
click at [376, 242] on link "+ 4 more" at bounding box center [374, 242] width 218 height 13
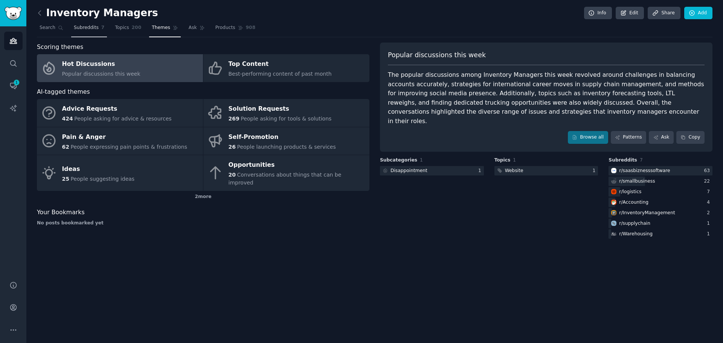
click at [90, 31] on span "Subreddits" at bounding box center [86, 27] width 25 height 7
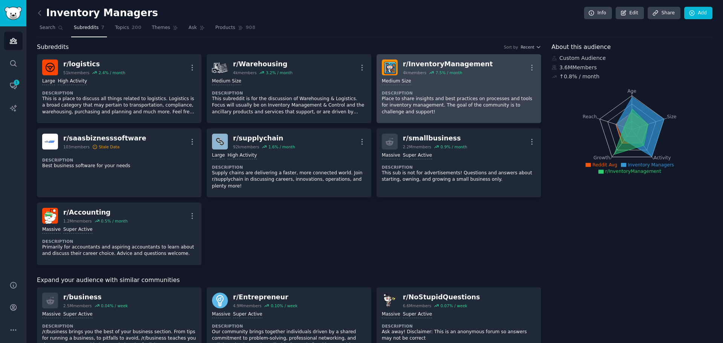
click at [467, 86] on div "Medium Size Description Place to share insights and best practices on processes…" at bounding box center [459, 96] width 154 height 43
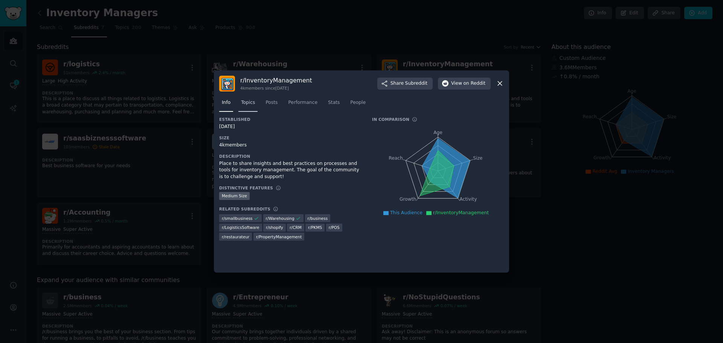
click at [247, 103] on span "Topics" at bounding box center [248, 102] width 14 height 7
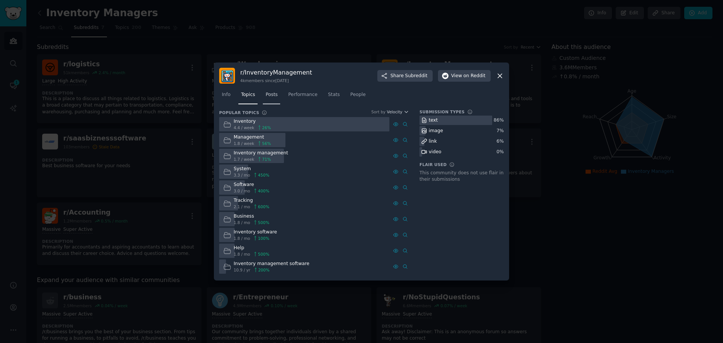
click at [270, 94] on span "Posts" at bounding box center [271, 95] width 12 height 7
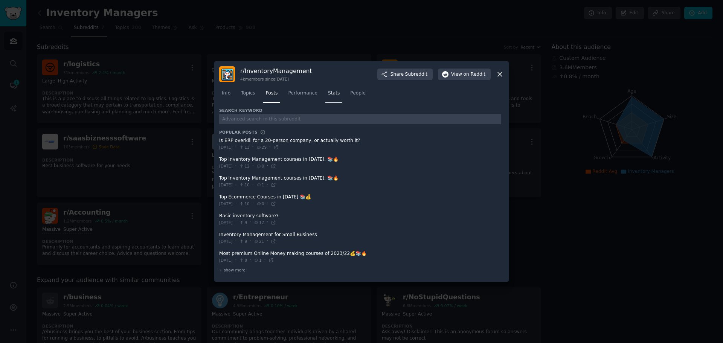
click at [330, 95] on span "Stats" at bounding box center [334, 93] width 12 height 7
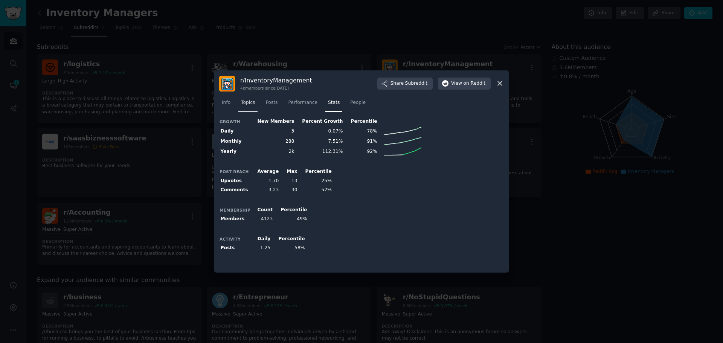
click at [246, 102] on span "Topics" at bounding box center [248, 102] width 14 height 7
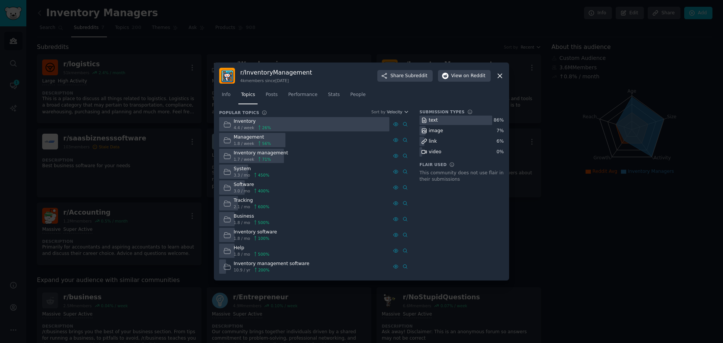
click at [499, 75] on icon at bounding box center [500, 76] width 8 height 8
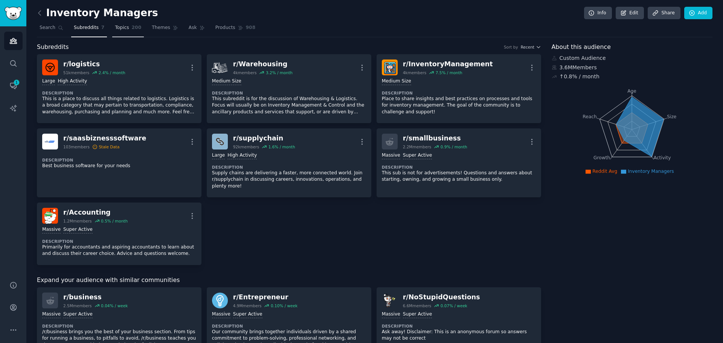
click at [124, 28] on link "Topics 200" at bounding box center [128, 29] width 32 height 15
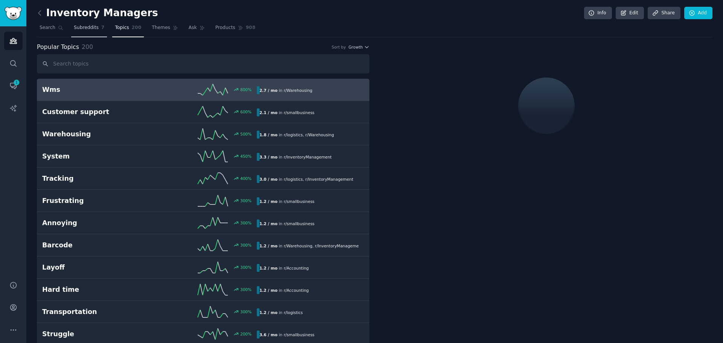
click at [93, 29] on span "Subreddits" at bounding box center [86, 27] width 25 height 7
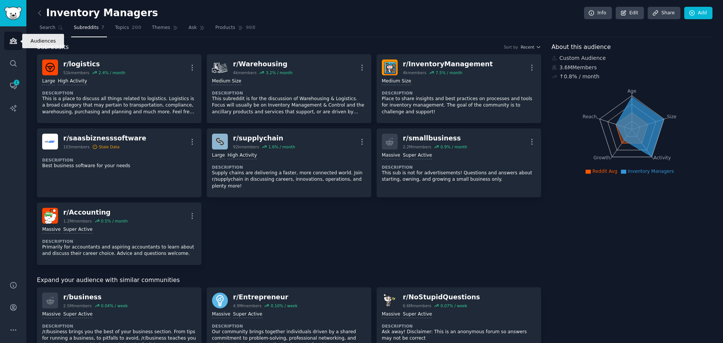
click at [13, 44] on icon "Sidebar" at bounding box center [13, 41] width 8 height 8
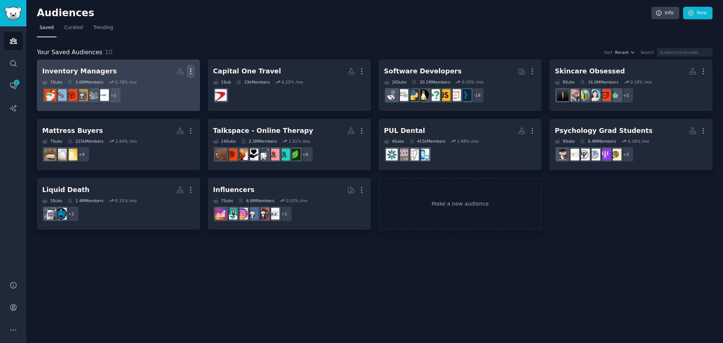
click at [192, 72] on icon "button" at bounding box center [191, 71] width 8 height 8
click at [190, 72] on icon "button" at bounding box center [191, 71] width 8 height 8
click at [140, 70] on h2 "Inventory Managers Custom Audience More" at bounding box center [118, 71] width 153 height 13
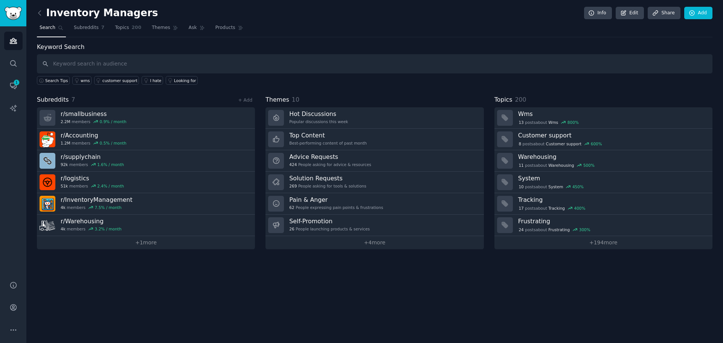
click at [119, 66] on input "text" at bounding box center [375, 63] width 676 height 19
click at [141, 62] on input "text" at bounding box center [375, 63] width 676 height 19
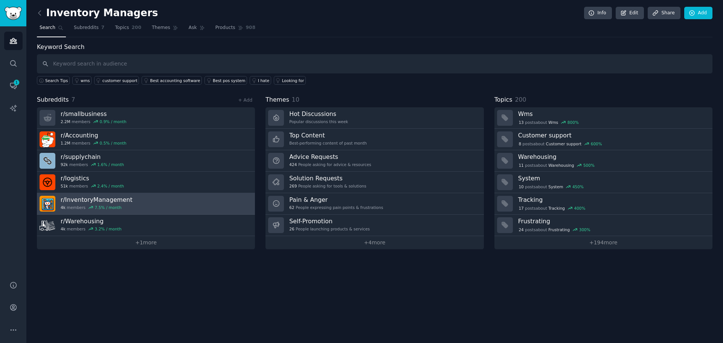
click at [154, 207] on link "r/ InventoryManagement 4k members 7.5 % / month" at bounding box center [146, 203] width 218 height 21
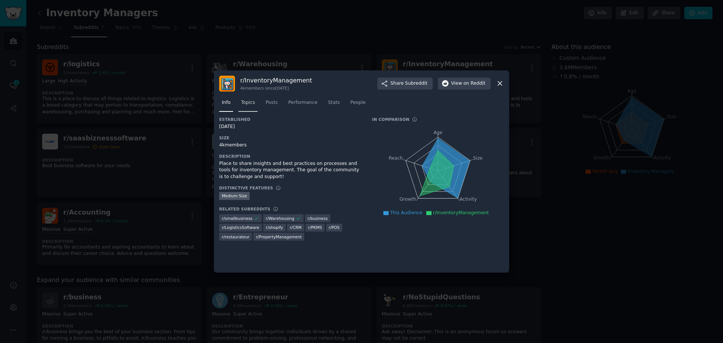
click at [252, 105] on span "Topics" at bounding box center [248, 102] width 14 height 7
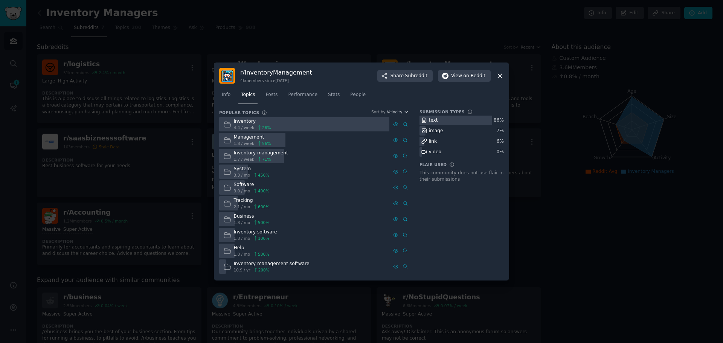
click at [344, 199] on div "Tracking 2.1 / mo 600 %" at bounding box center [304, 203] width 170 height 15
click at [401, 111] on span "Velocity" at bounding box center [394, 111] width 15 height 5
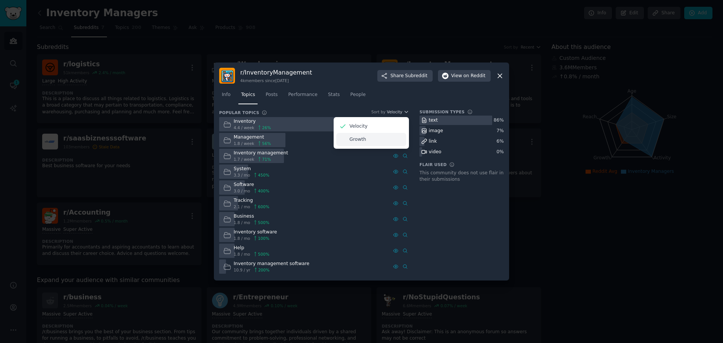
click at [373, 142] on div "Growth" at bounding box center [371, 139] width 70 height 13
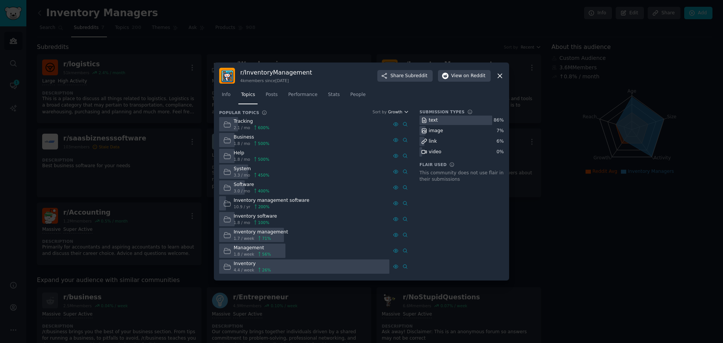
click at [394, 110] on span "Growth" at bounding box center [395, 111] width 14 height 5
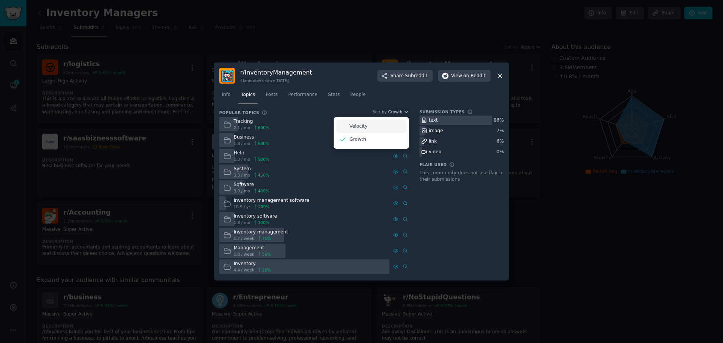
click at [384, 121] on div "Velocity" at bounding box center [371, 126] width 70 height 13
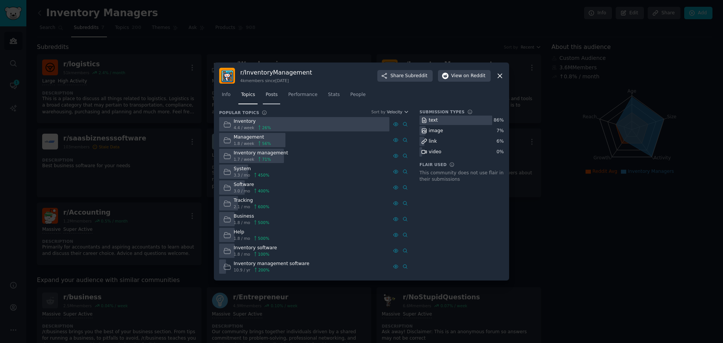
click at [276, 95] on link "Posts" at bounding box center [271, 96] width 17 height 15
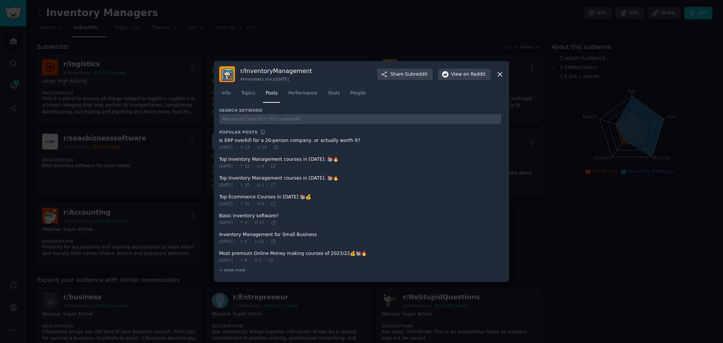
click at [498, 72] on icon at bounding box center [500, 74] width 4 height 4
